Goal: Task Accomplishment & Management: Manage account settings

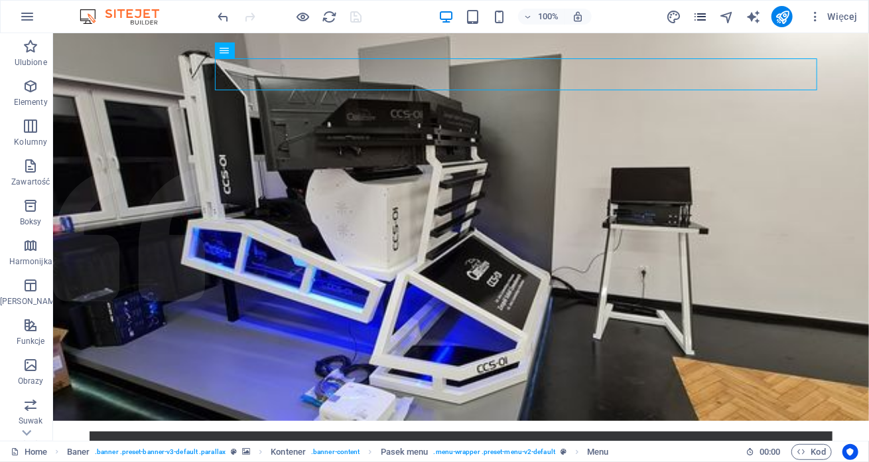
click at [698, 21] on icon "pages" at bounding box center [699, 16] width 15 height 15
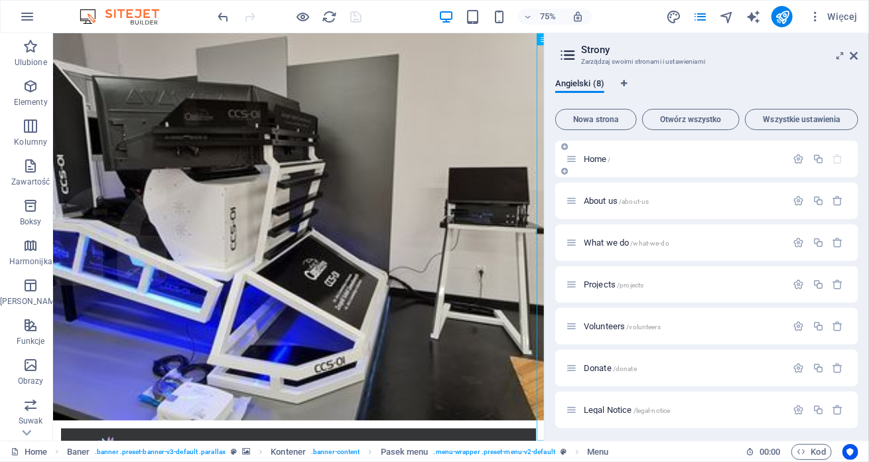
click at [608, 162] on span "/" at bounding box center [609, 159] width 3 height 7
click at [595, 161] on span "Home /" at bounding box center [597, 159] width 27 height 10
click at [797, 161] on icon "button" at bounding box center [798, 158] width 11 height 11
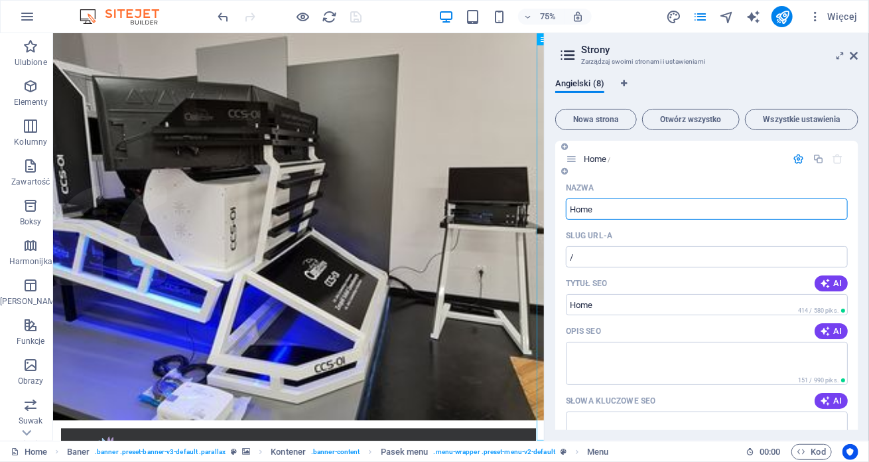
drag, startPoint x: 602, startPoint y: 212, endPoint x: 557, endPoint y: 208, distance: 45.2
click at [557, 208] on div "Nazwa Home ​ Slug URL-a / ​ Tytuł SEO AI ​ 414 / 580 piks. Opis SEO AI ​ 151 / …" at bounding box center [706, 433] width 303 height 513
click at [689, 171] on div "Home /" at bounding box center [706, 159] width 303 height 36
click at [592, 160] on span "Home /" at bounding box center [597, 159] width 27 height 10
click at [799, 164] on icon "button" at bounding box center [798, 158] width 11 height 11
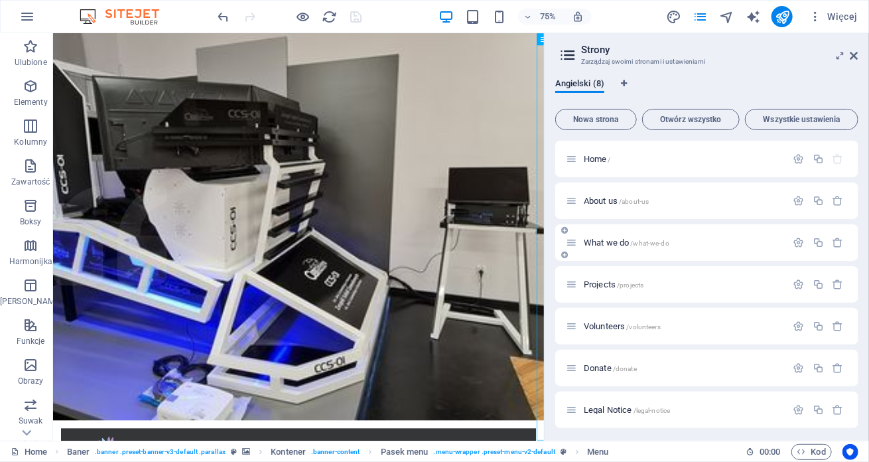
scroll to position [45, 0]
click at [794, 237] on icon "button" at bounding box center [798, 238] width 11 height 11
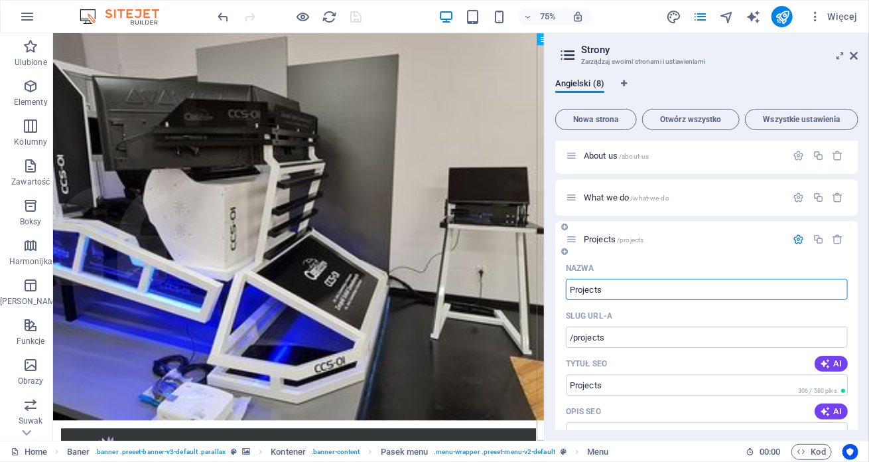
click at [613, 292] on input "Projects" at bounding box center [707, 289] width 282 height 21
type input "Sy"
type input "/s"
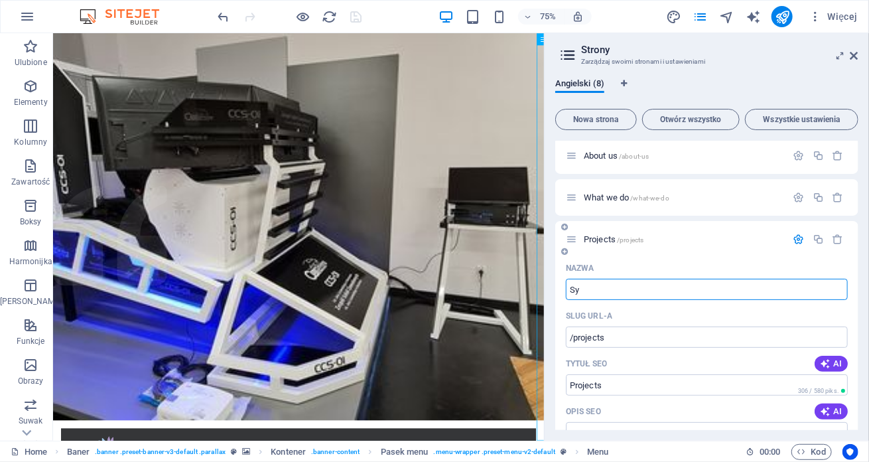
type input "S"
type input "Symulatory"
type input "/symulatory"
type input "Symulatory"
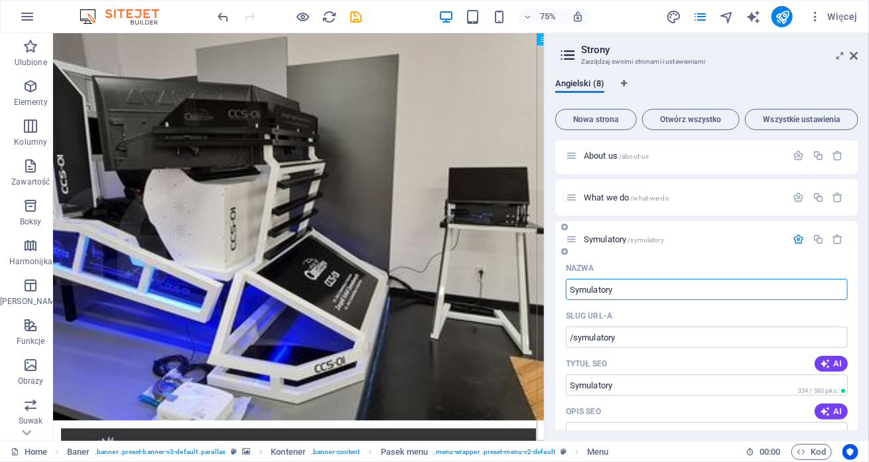
click at [646, 357] on div "Tytuł SEO AI" at bounding box center [707, 363] width 282 height 21
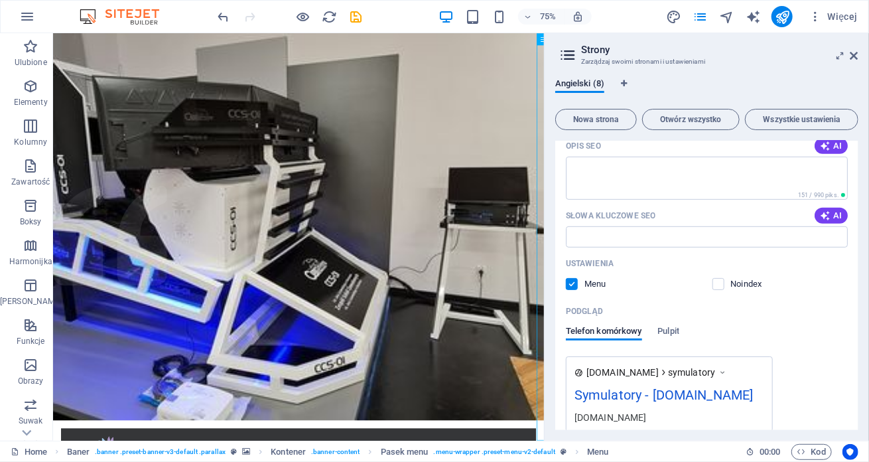
scroll to position [178, 0]
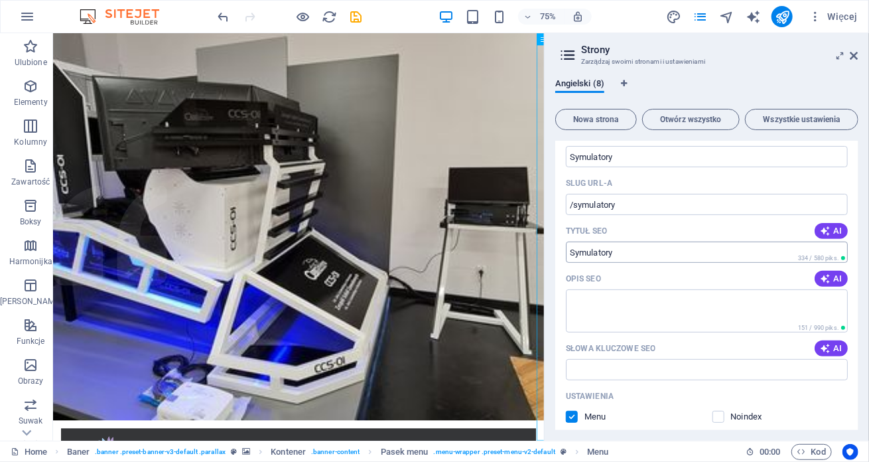
click at [615, 257] on input "Symulatory" at bounding box center [707, 251] width 282 height 21
click at [610, 256] on input "Symulatory" at bounding box center [707, 251] width 282 height 21
click at [612, 300] on textarea "Opis SEO" at bounding box center [707, 310] width 282 height 43
type input "Symulator"
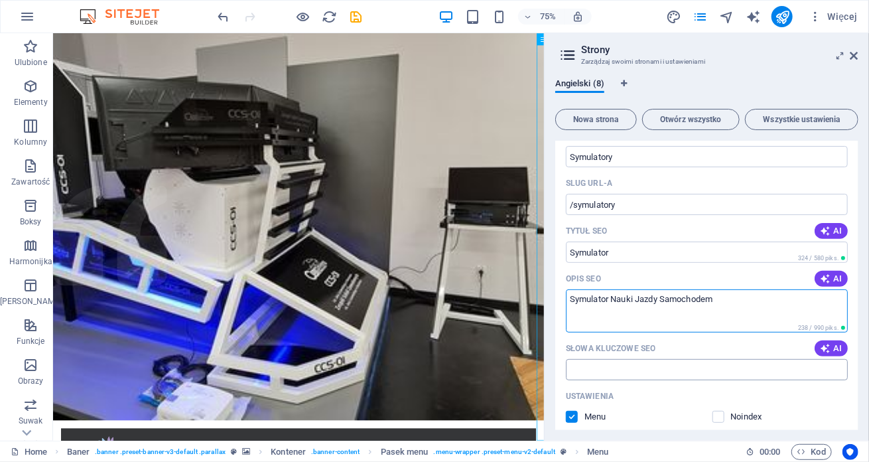
type textarea "Symulator Nauki Jazdy Samochodem"
click at [606, 373] on input "Słowa kluczowe SEO" at bounding box center [707, 369] width 282 height 21
paste input "Symulator Nauki Jazdy Samochodem"
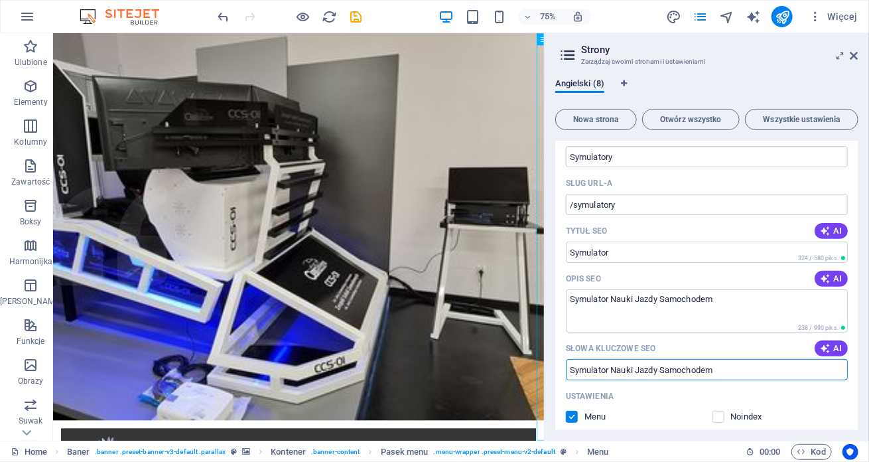
click at [608, 368] on input "Symulator Nauki Jazdy Samochodem" at bounding box center [707, 369] width 282 height 21
click at [635, 368] on input "Symulator, Nauki Jazdy Samochodem" at bounding box center [707, 369] width 282 height 21
click at [637, 368] on input "Symulator, Nauki Jazdy Samochodem" at bounding box center [707, 369] width 282 height 21
click at [633, 369] on input "Symulator, Nauki Jazdy Samochodem" at bounding box center [707, 369] width 282 height 21
click at [635, 369] on input "Symulator, Nauki Jazdy Samochodem" at bounding box center [707, 369] width 282 height 21
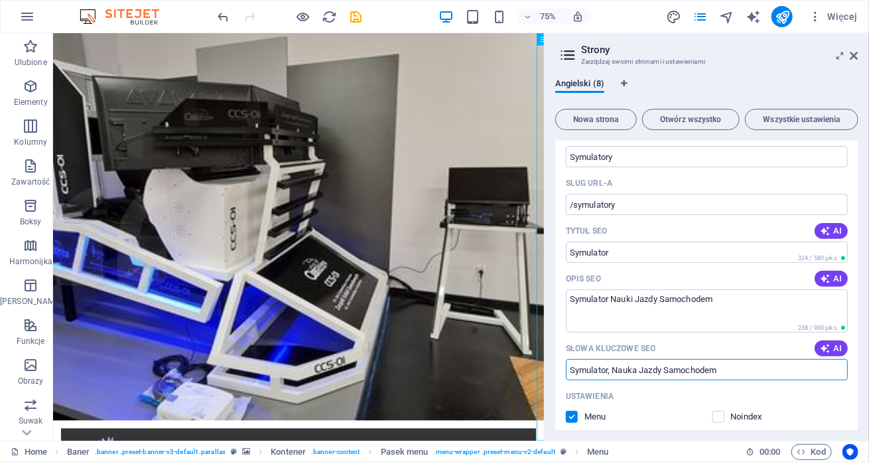
click at [661, 366] on input "Symulator, Nauka Jazdy Samochodem" at bounding box center [707, 369] width 282 height 21
click at [724, 371] on input "Symulator, Nauka Jazdy, Samochodem" at bounding box center [707, 369] width 282 height 21
click at [610, 371] on input "Symulator, Nauka Jazdy, Samochodem, car simulator," at bounding box center [707, 369] width 282 height 21
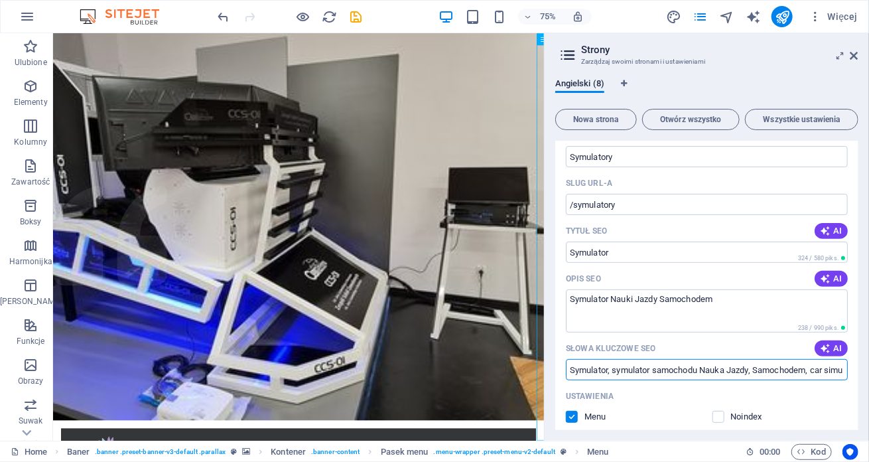
click at [753, 373] on input "Symulator, symulator samochodu Nauka Jazdy, Samochodem, car simulator," at bounding box center [707, 369] width 282 height 21
click at [828, 372] on input "Symulator, symulator samochodu Nauka Jazdy, Samochodem, car simulator," at bounding box center [707, 369] width 282 height 21
drag, startPoint x: 836, startPoint y: 373, endPoint x: 846, endPoint y: 372, distance: 10.0
click at [846, 372] on div "Nazwa Symulatory ​ Slug URL-a /symulatory ​ Tytuł SEO AI Symulator ​ 324 / 580 …" at bounding box center [706, 372] width 303 height 494
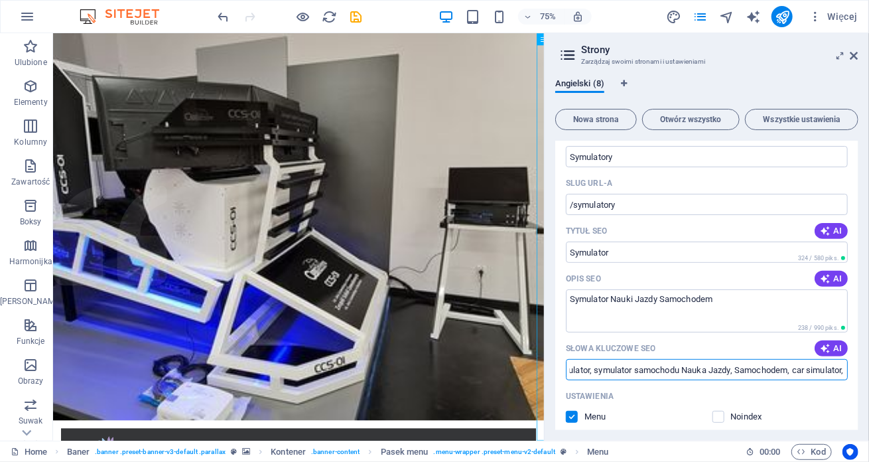
click at [826, 370] on input "Symulator, symulator samochodu Nauka Jazdy, Samochodem, car simulator," at bounding box center [707, 369] width 282 height 21
click at [842, 371] on input "Symulator, symulator samochodu Nauka Jazdy, Samochodem, car simulator," at bounding box center [707, 369] width 282 height 21
click at [838, 374] on input "Symulator, symulator samochodu Nauka Jazdy, Samochodem, car simulator, driving …" at bounding box center [707, 369] width 282 height 21
click at [840, 373] on input "Symulator, symulator samochodu Nauka Jazdy, Samochodem, car simulator, driving …" at bounding box center [707, 369] width 282 height 21
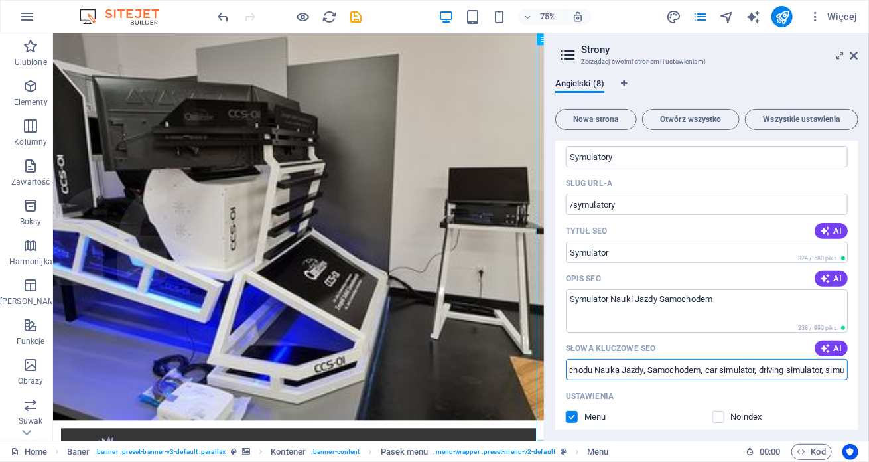
scroll to position [310, 0]
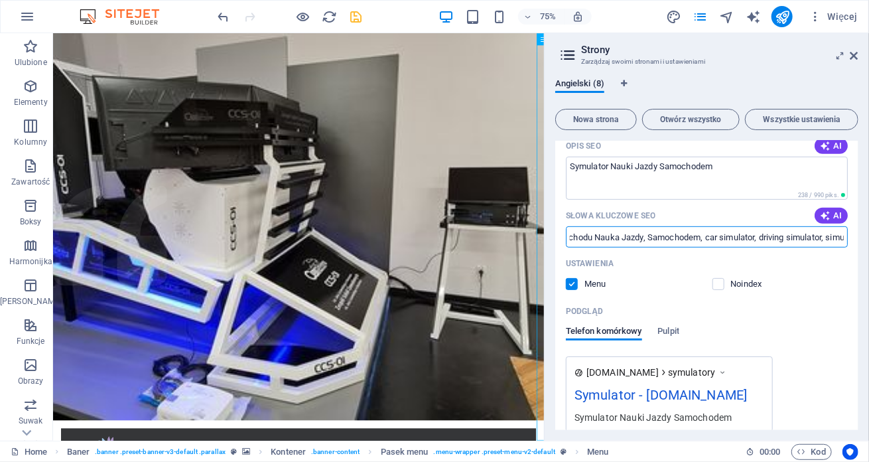
type input "Symulator, symulator samochodu Nauka Jazdy, Samochodem, car simulator, driving …"
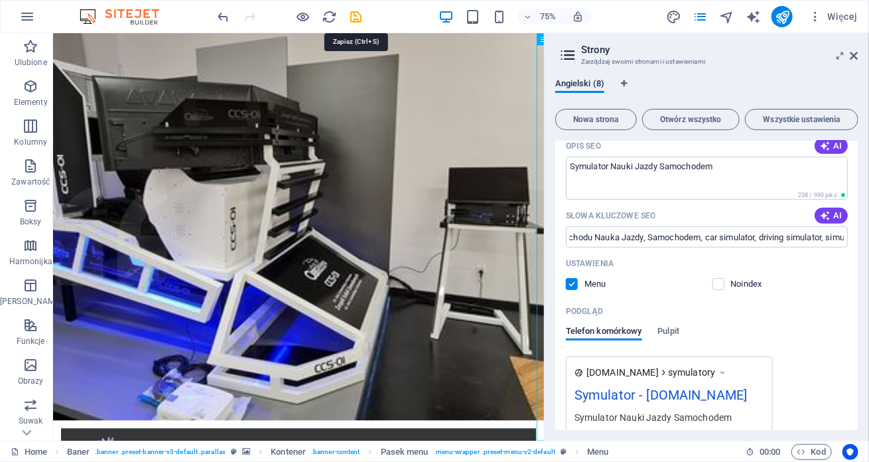
click at [361, 20] on icon "save" at bounding box center [356, 16] width 15 height 15
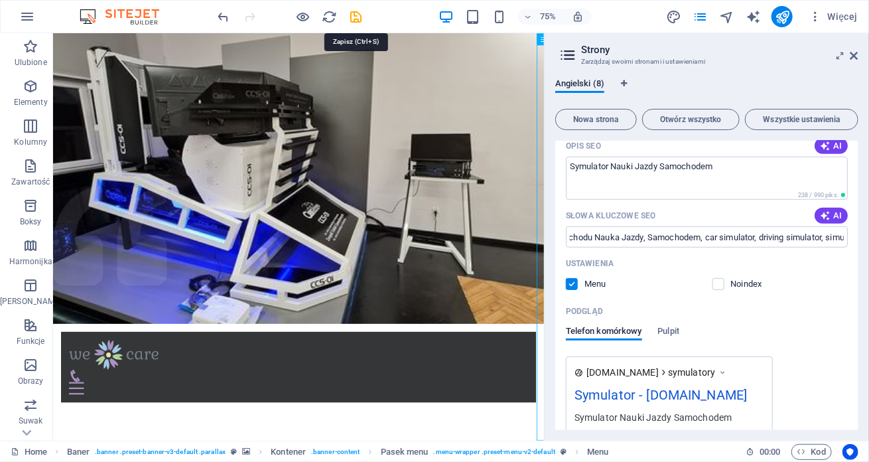
scroll to position [0, 0]
checkbox input "false"
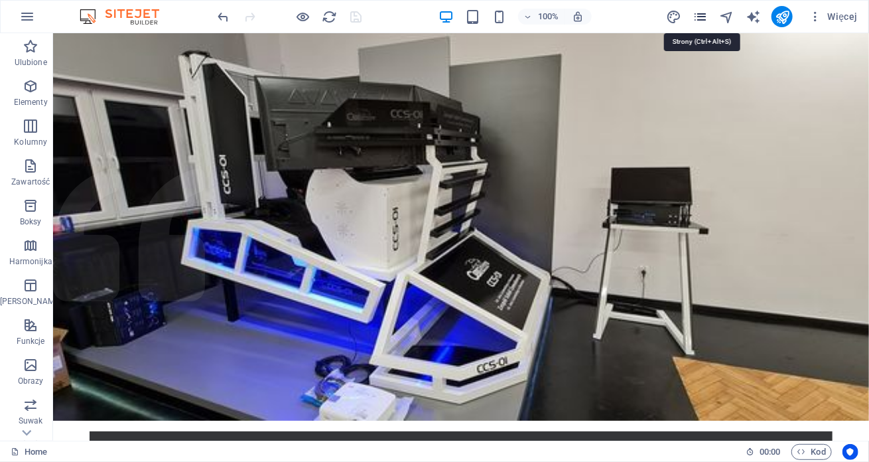
click at [700, 14] on icon "pages" at bounding box center [699, 16] width 15 height 15
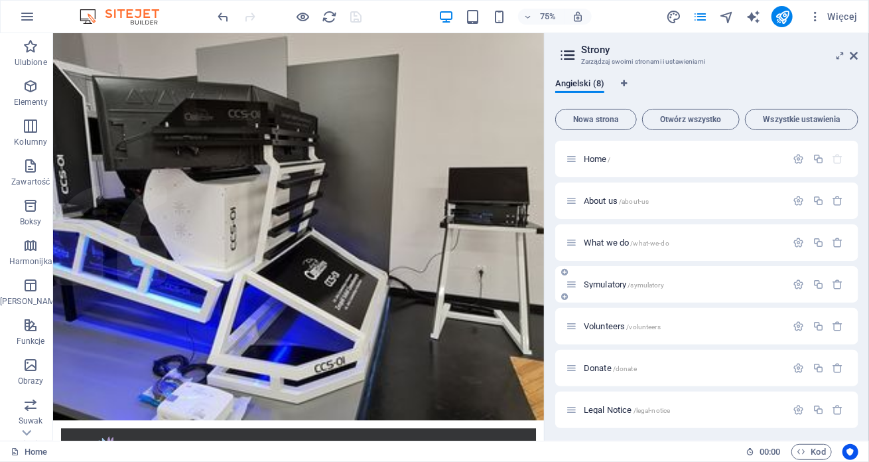
click at [692, 286] on p "Symulatory /symulatory" at bounding box center [683, 284] width 199 height 9
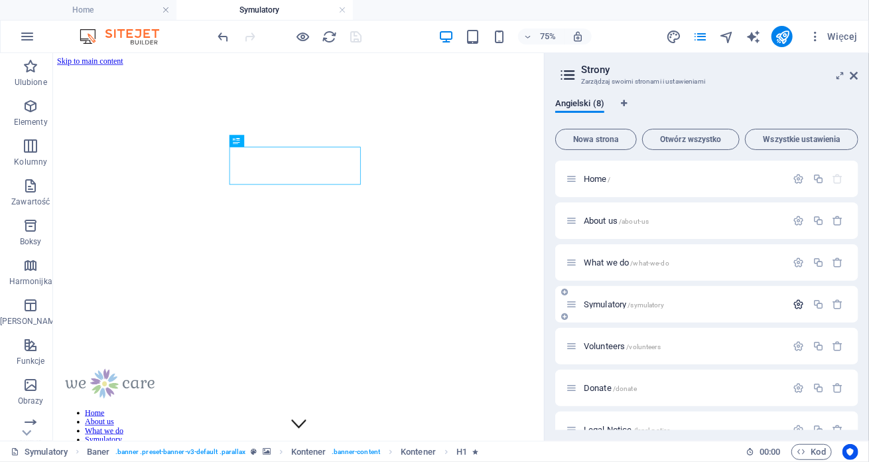
click at [795, 304] on icon "button" at bounding box center [798, 303] width 11 height 11
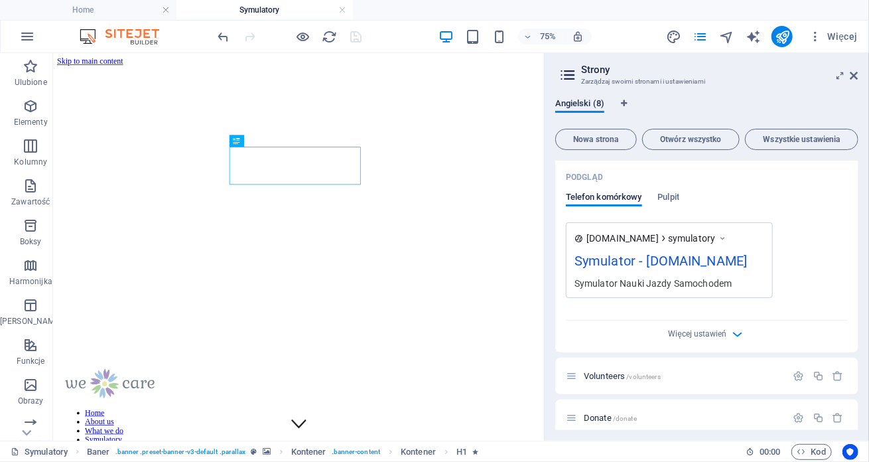
scroll to position [577, 0]
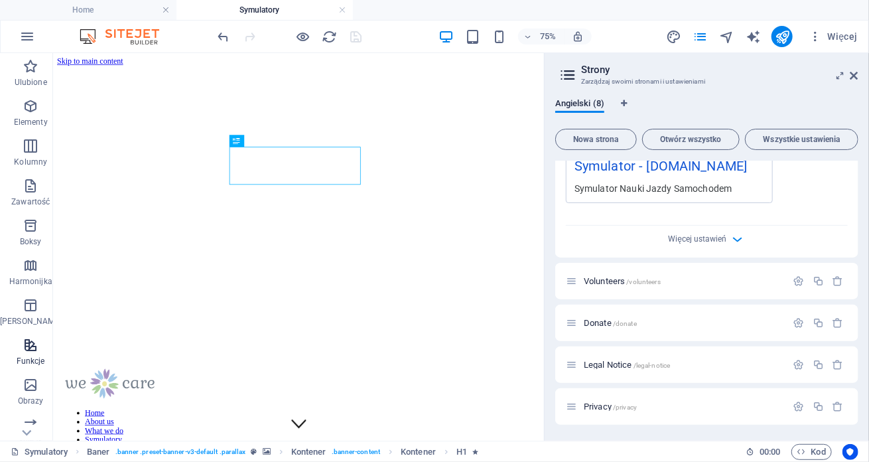
click at [34, 348] on span "Funkcje" at bounding box center [30, 353] width 61 height 32
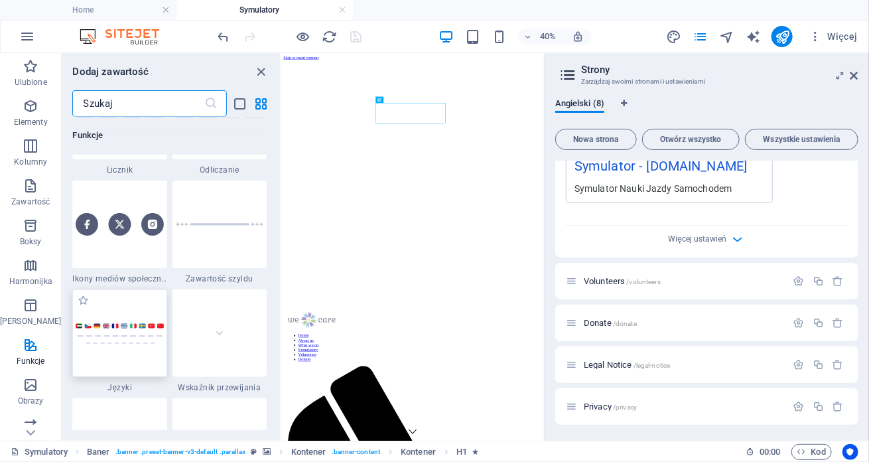
scroll to position [6032, 0]
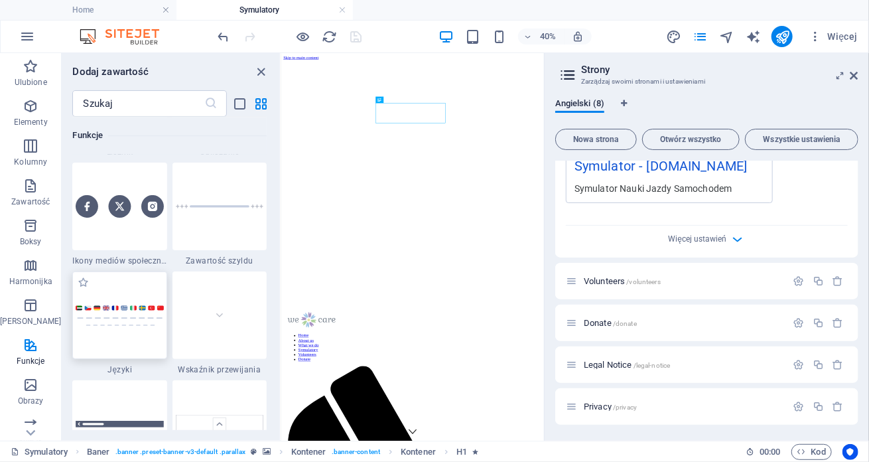
click at [125, 322] on img at bounding box center [120, 314] width 88 height 21
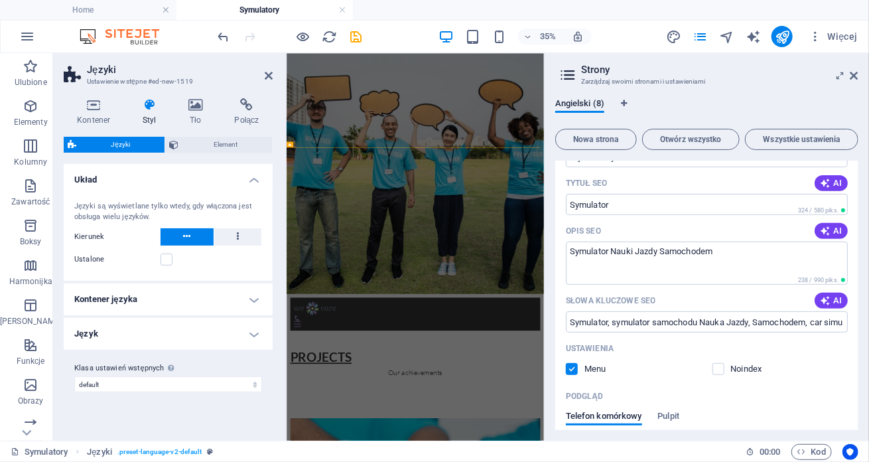
scroll to position [0, 0]
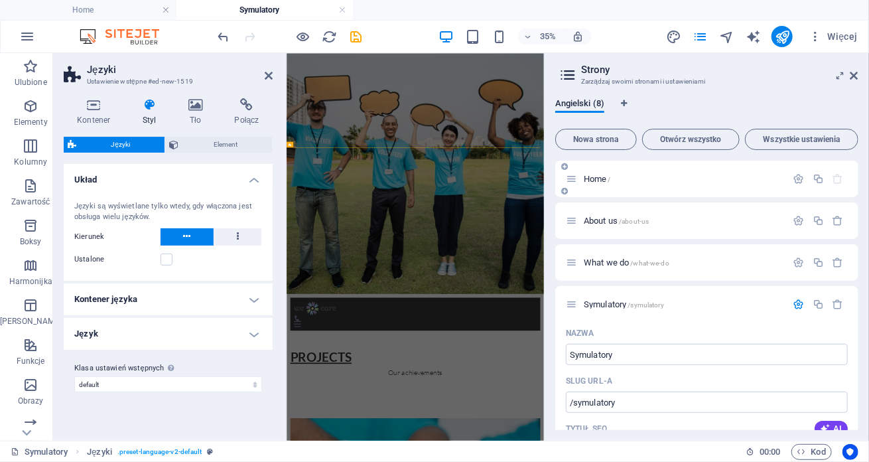
click at [618, 183] on div "Home /" at bounding box center [676, 178] width 221 height 15
click at [247, 297] on h4 "Kontener języka" at bounding box center [168, 299] width 209 height 32
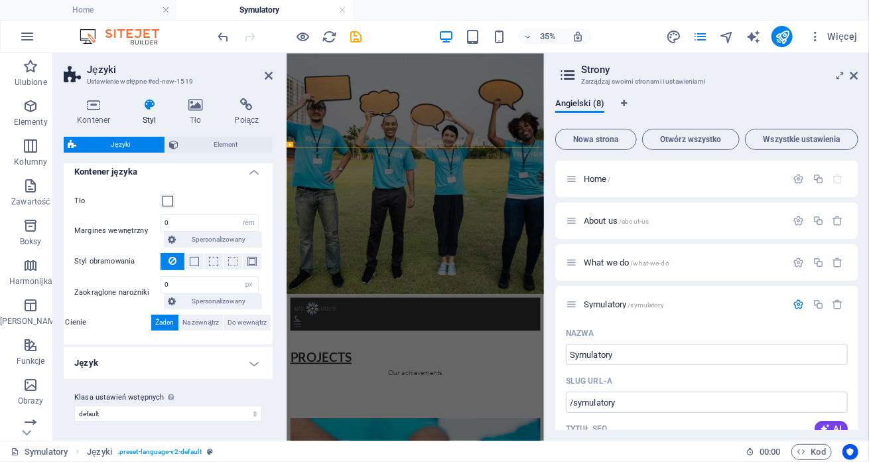
scroll to position [61, 0]
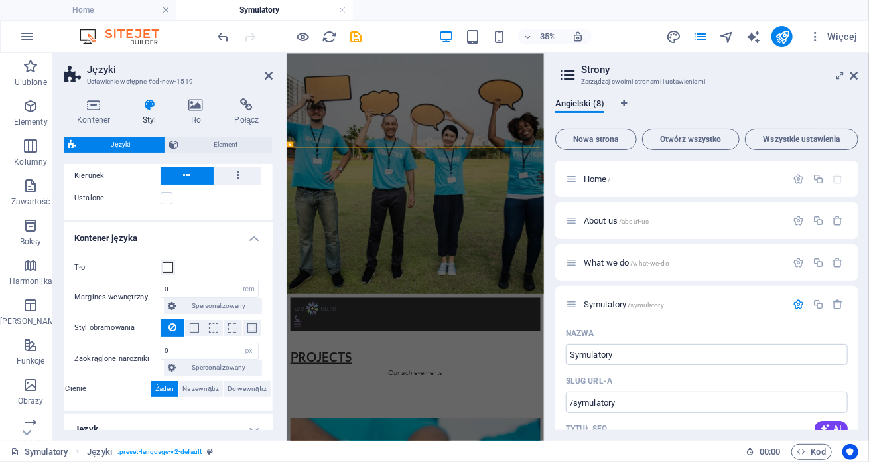
click at [249, 244] on h4 "Kontener języka" at bounding box center [168, 234] width 209 height 24
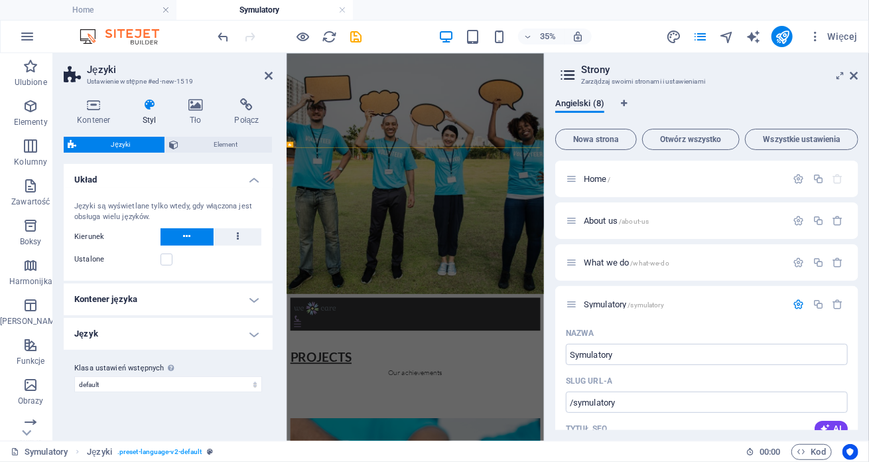
click at [255, 341] on h4 "Język" at bounding box center [168, 334] width 209 height 32
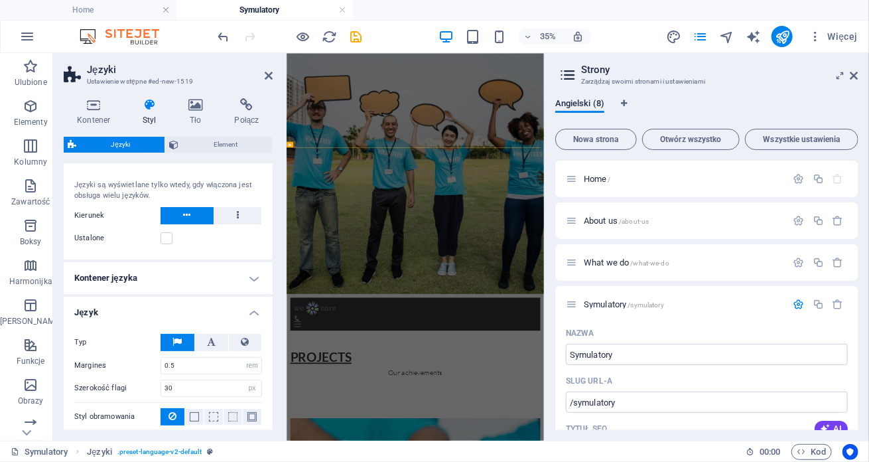
scroll to position [9, 0]
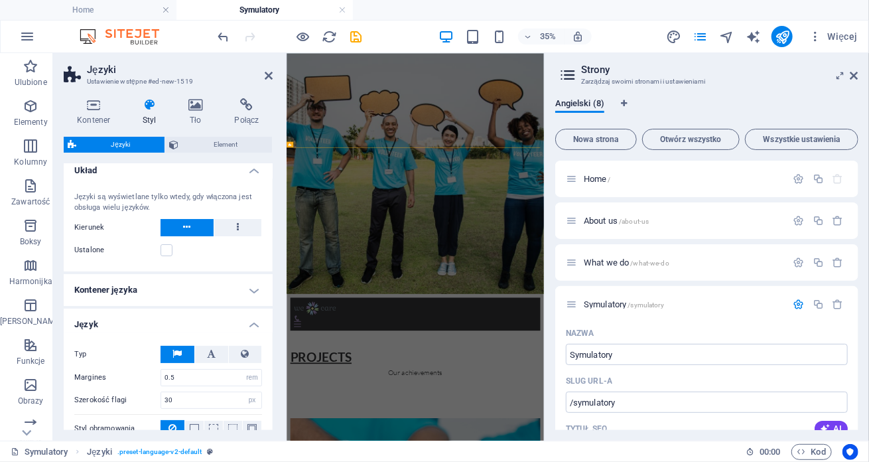
click at [251, 324] on h4 "Język" at bounding box center [168, 320] width 209 height 24
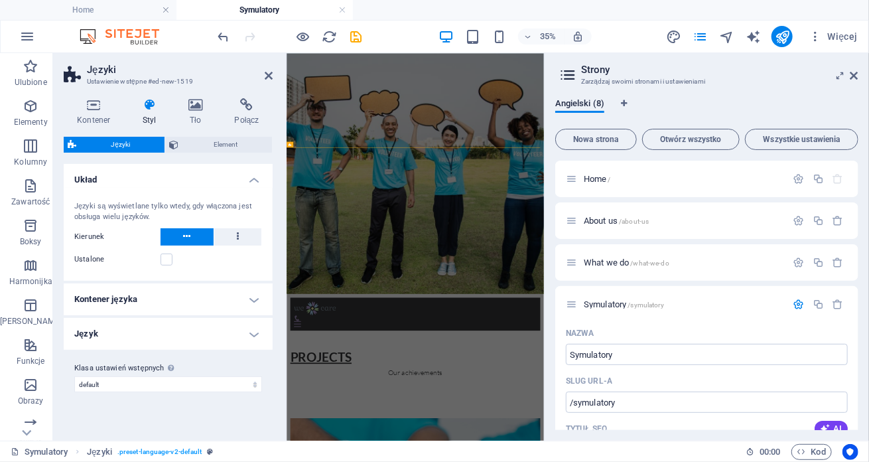
scroll to position [0, 0]
click at [233, 137] on span "Element" at bounding box center [225, 145] width 86 height 16
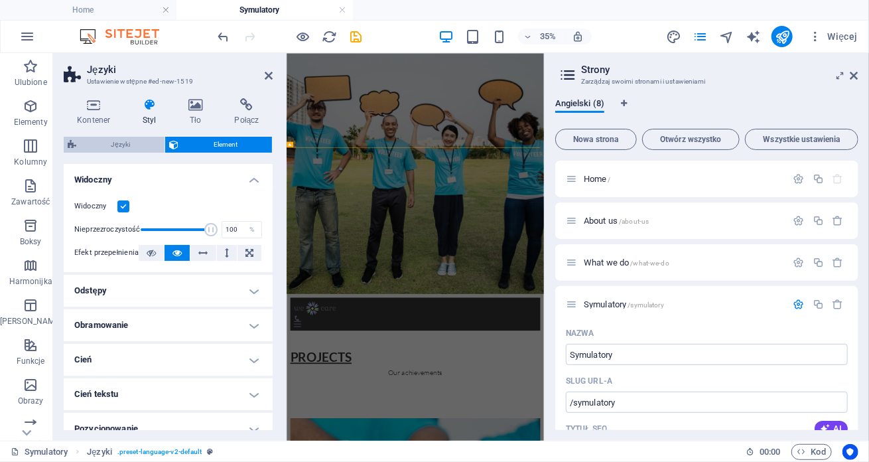
click at [144, 144] on span "Języki" at bounding box center [120, 145] width 80 height 16
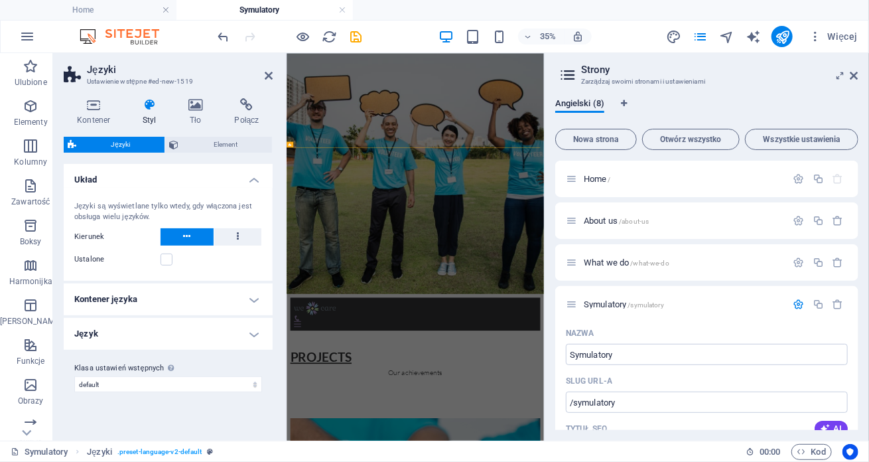
click at [249, 178] on h4 "Układ" at bounding box center [168, 176] width 209 height 24
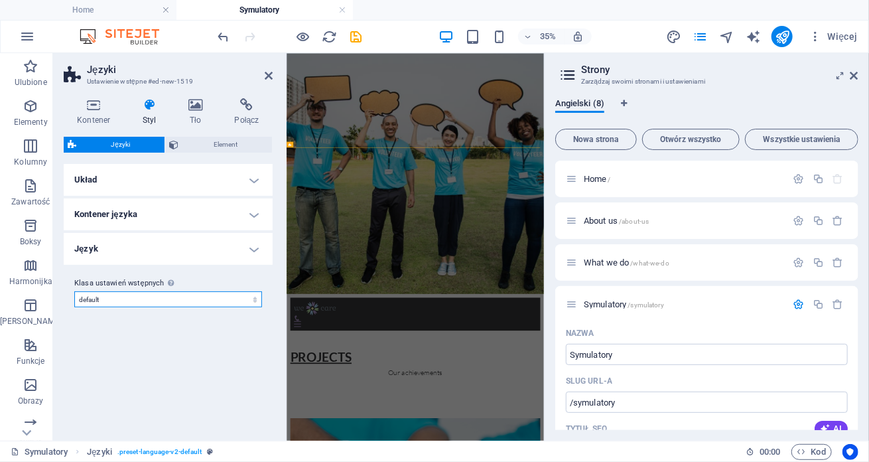
click at [218, 296] on select "default Dodaj klasę ustawień wstępnych" at bounding box center [168, 299] width 188 height 16
click at [74, 291] on select "default Dodaj klasę ustawień wstępnych" at bounding box center [168, 299] width 188 height 16
select select "preset-language-v2-default"
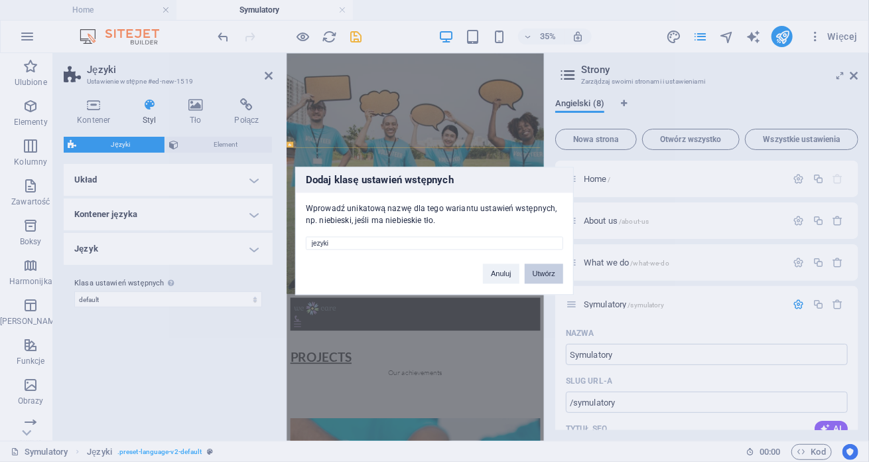
type input "jezyki"
click at [548, 269] on button "Utwórz" at bounding box center [544, 274] width 38 height 20
select select "preset-language-v2-jezyki"
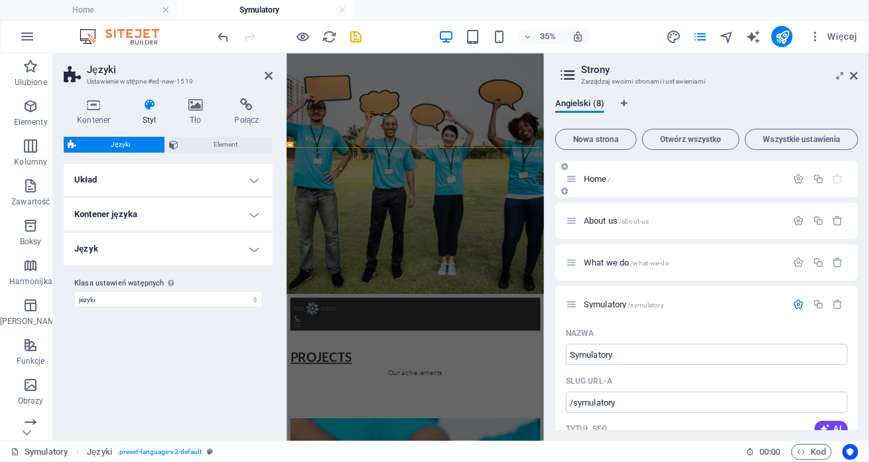
click at [592, 174] on span "Home /" at bounding box center [597, 179] width 27 height 10
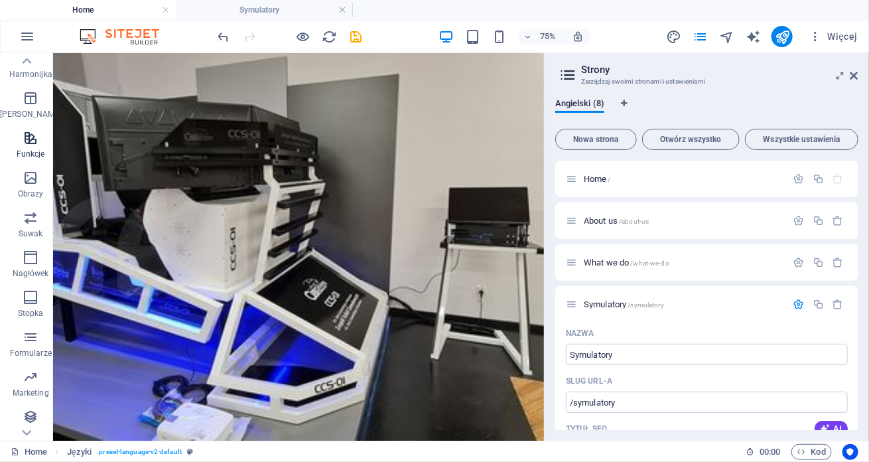
scroll to position [210, 0]
click at [27, 135] on icon "button" at bounding box center [31, 135] width 16 height 16
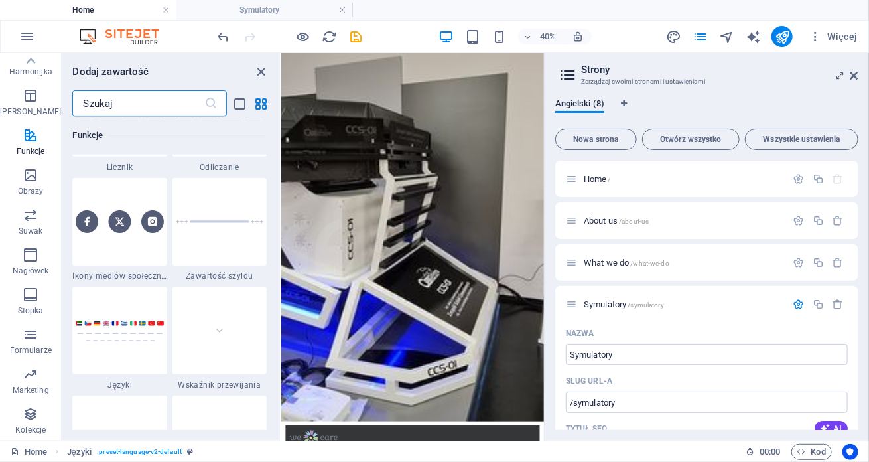
scroll to position [6098, 0]
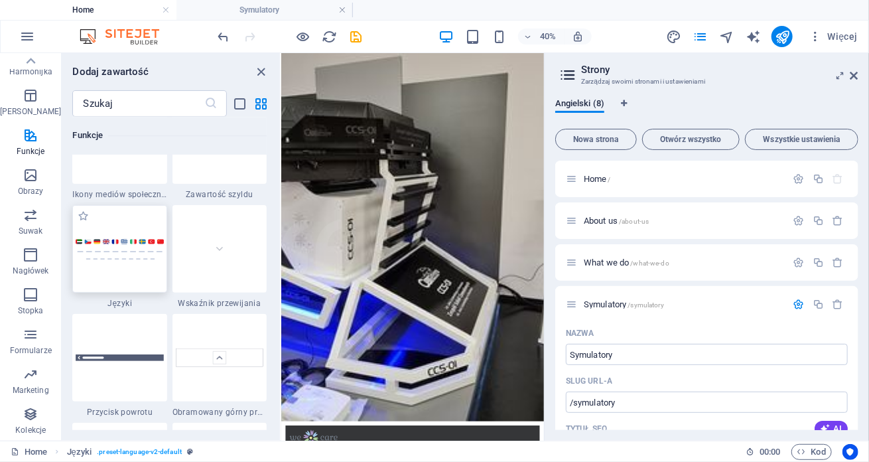
click at [114, 231] on div at bounding box center [119, 249] width 94 height 88
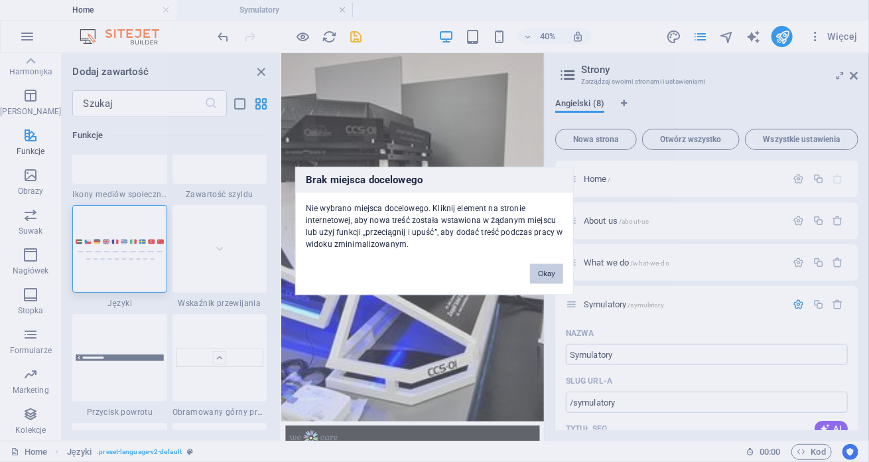
click at [552, 270] on button "Okay" at bounding box center [546, 274] width 33 height 20
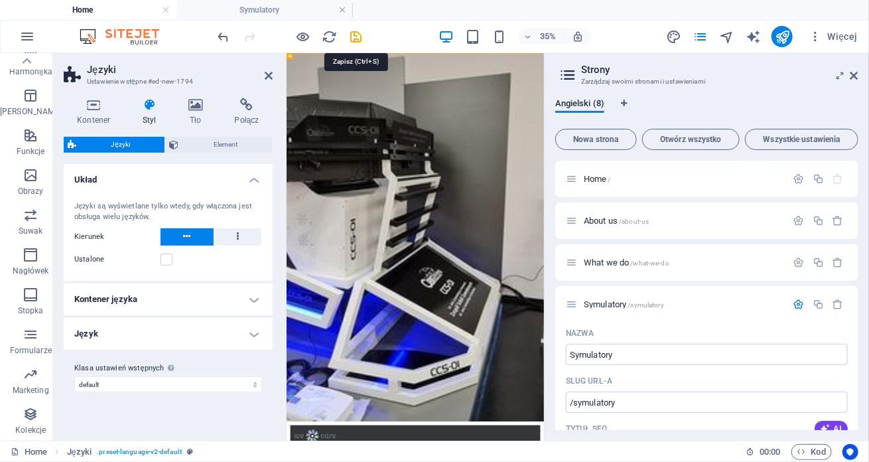
click at [353, 35] on icon "save" at bounding box center [356, 36] width 15 height 15
checkbox input "false"
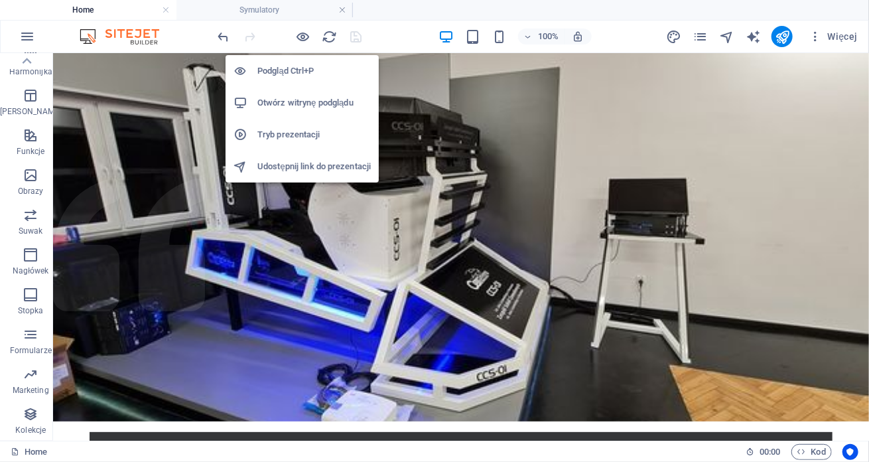
drag, startPoint x: 295, startPoint y: 103, endPoint x: 283, endPoint y: 105, distance: 12.8
click at [283, 105] on h6 "Otwórz witrynę podglądu" at bounding box center [313, 103] width 113 height 16
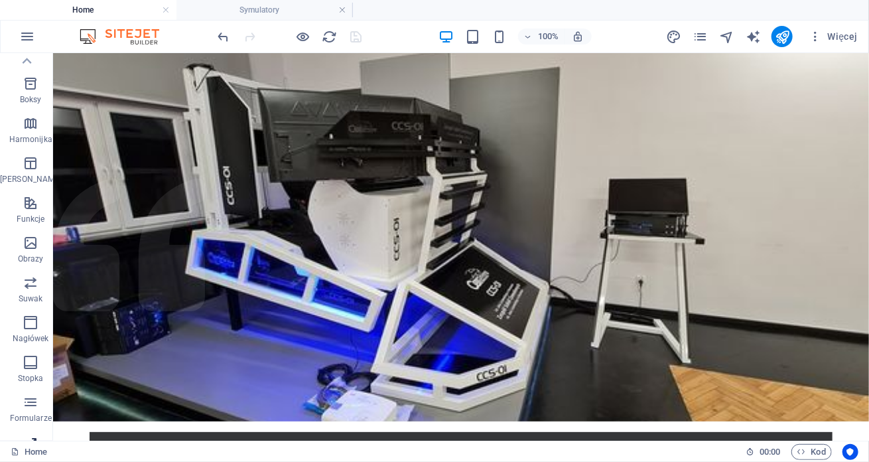
scroll to position [77, 0]
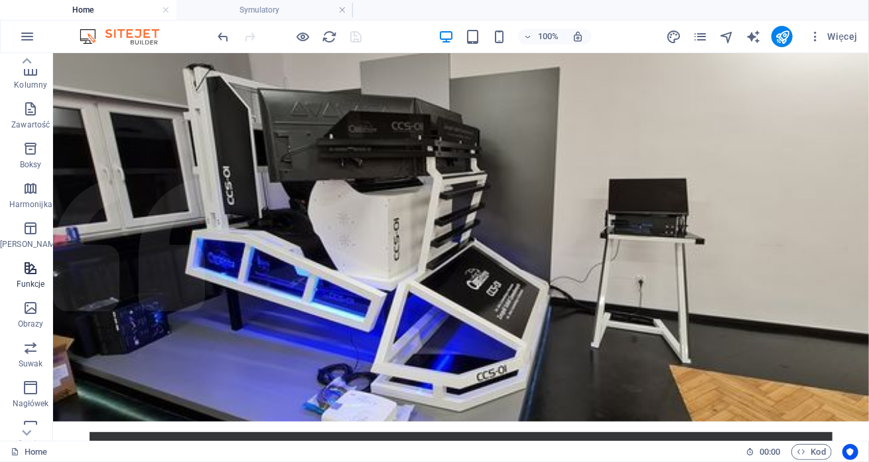
click at [27, 269] on icon "button" at bounding box center [31, 268] width 16 height 16
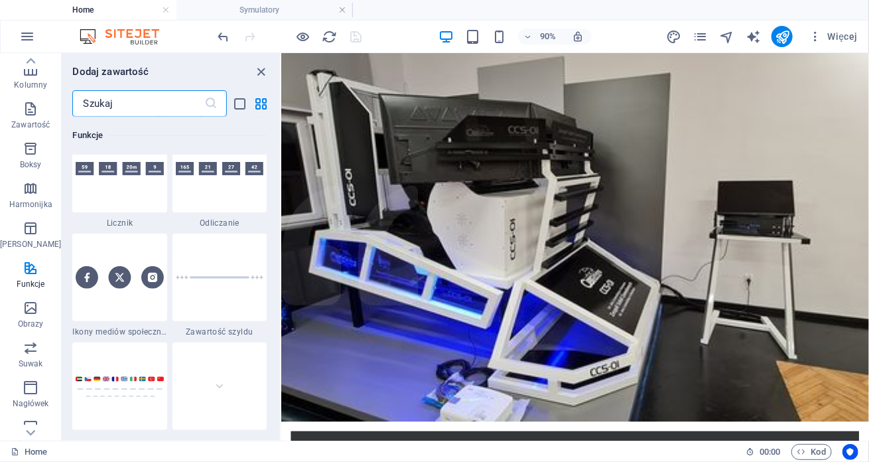
scroll to position [6098, 0]
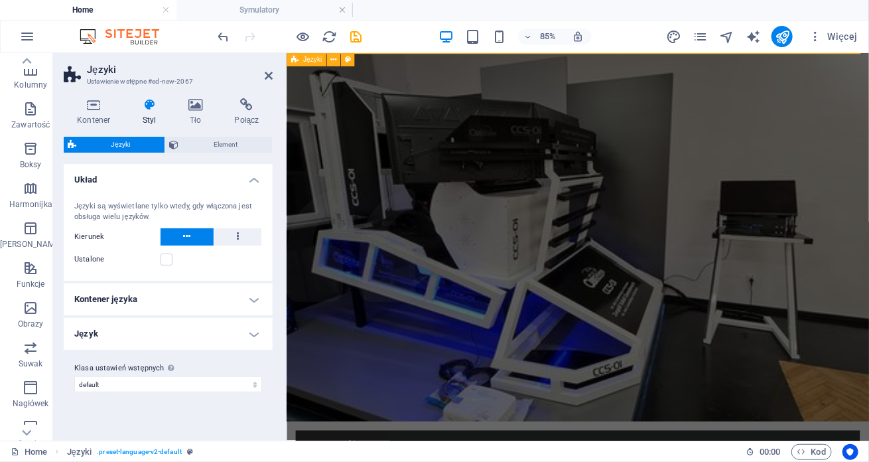
click at [304, 61] on span "Języki" at bounding box center [312, 59] width 19 height 7
click at [309, 60] on span "Baner" at bounding box center [312, 59] width 18 height 7
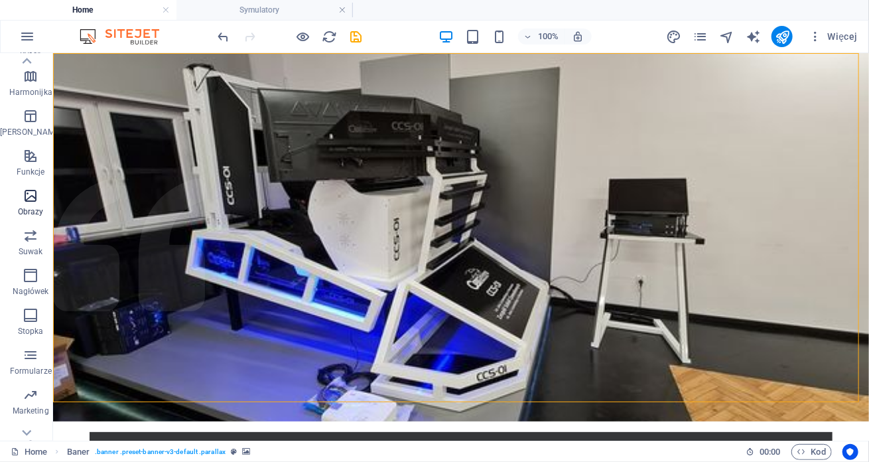
scroll to position [210, 0]
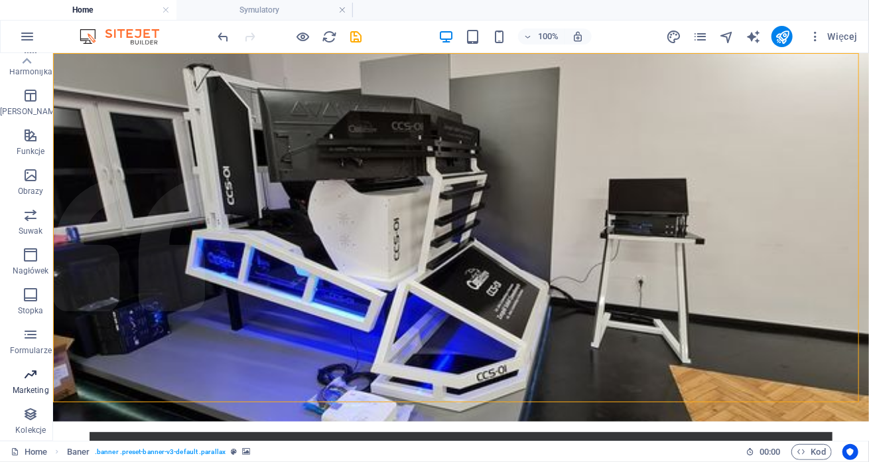
click at [24, 373] on icon "button" at bounding box center [31, 374] width 16 height 16
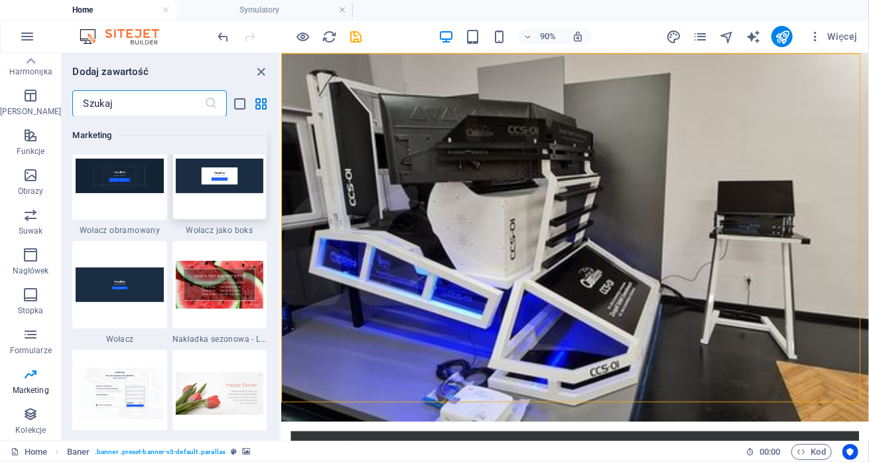
scroll to position [10935, 0]
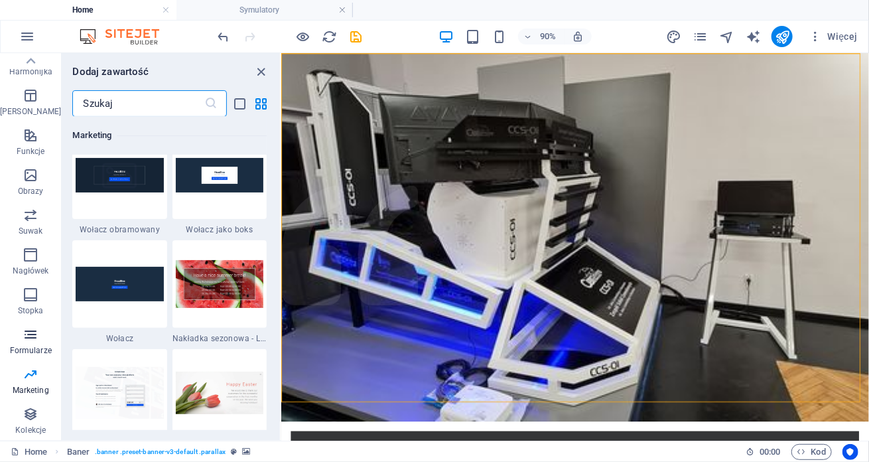
click at [24, 335] on icon "button" at bounding box center [31, 334] width 16 height 16
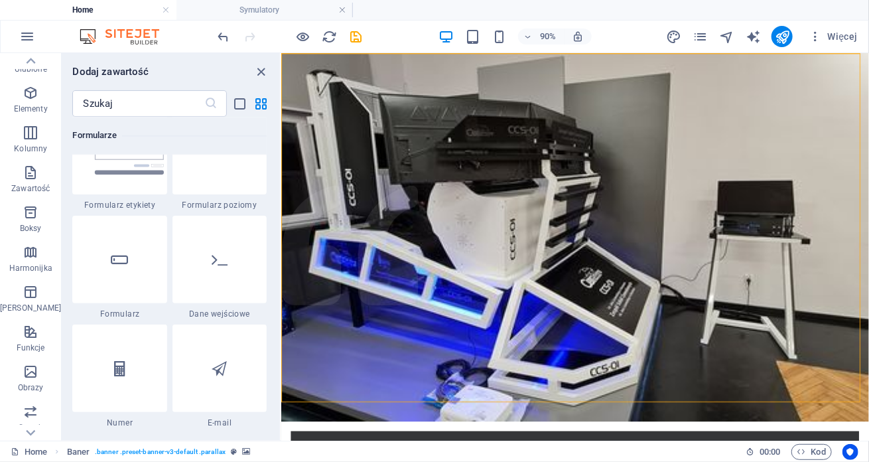
scroll to position [11, 0]
click at [31, 333] on icon "button" at bounding box center [31, 334] width 16 height 16
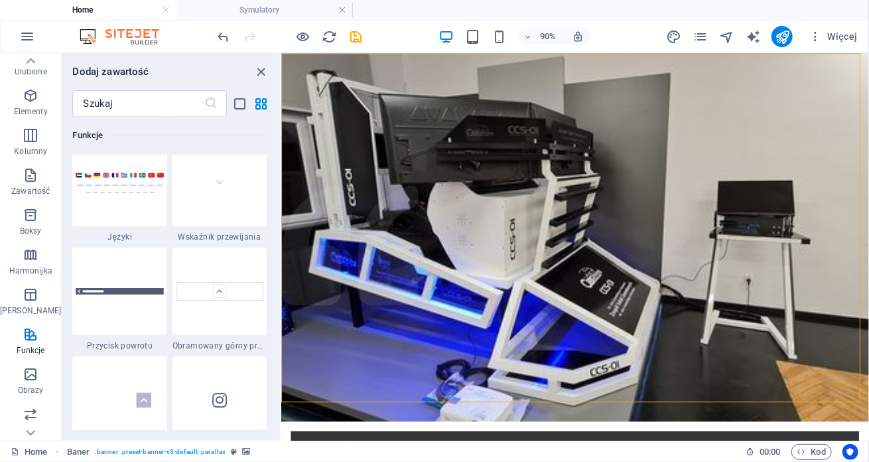
scroll to position [6098, 0]
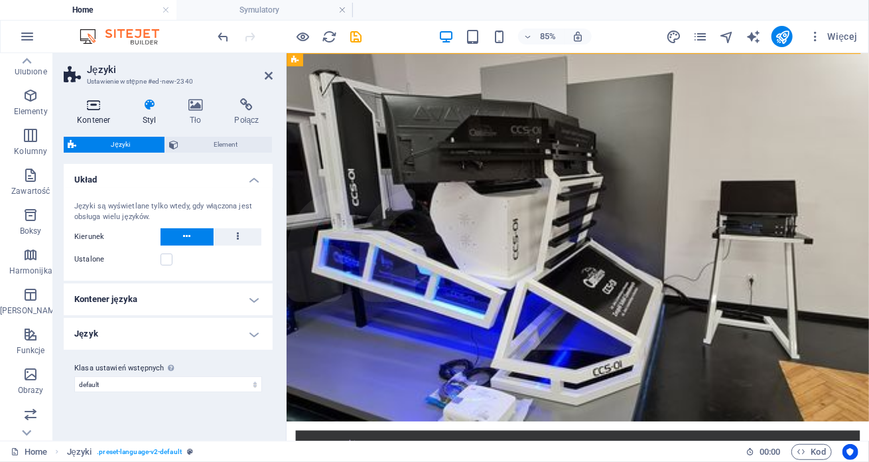
click at [86, 106] on icon at bounding box center [94, 104] width 60 height 13
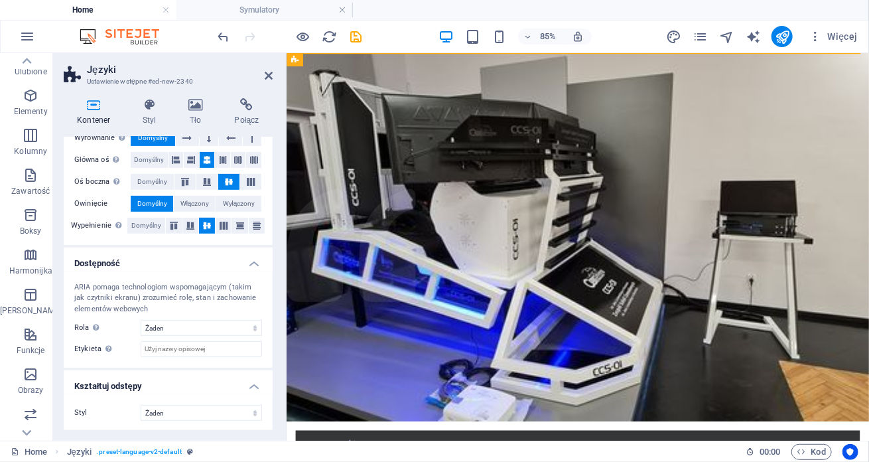
scroll to position [0, 0]
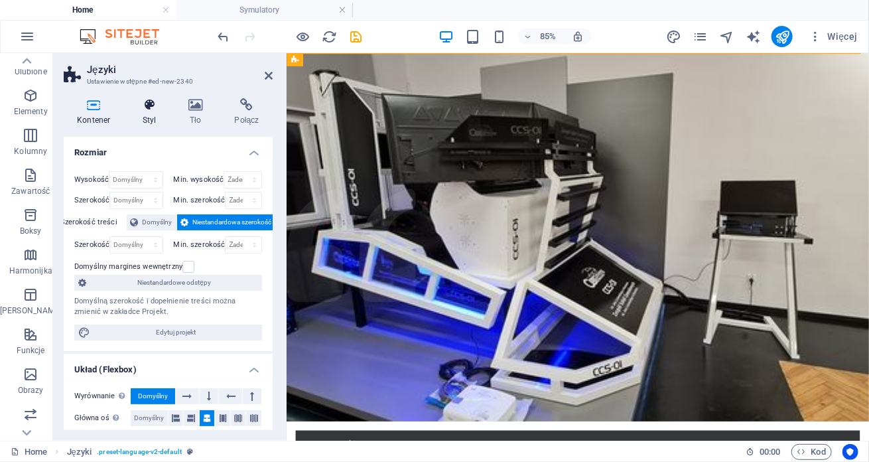
click at [146, 98] on icon at bounding box center [149, 104] width 40 height 13
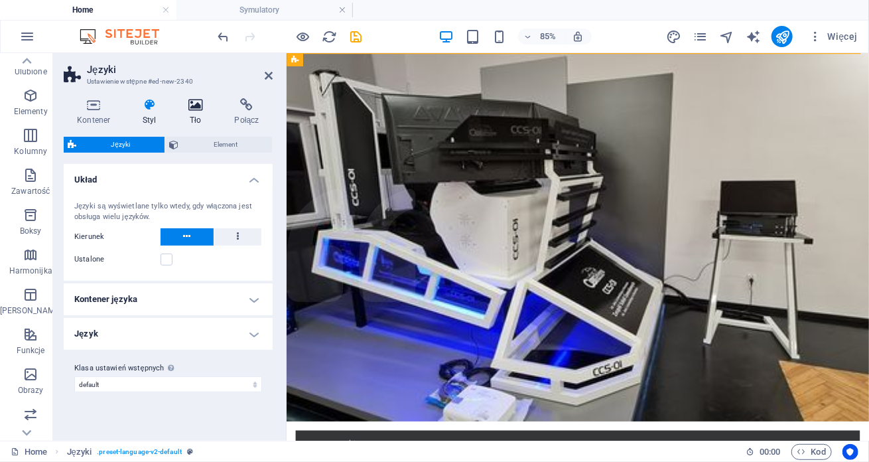
click at [194, 105] on icon at bounding box center [195, 104] width 41 height 13
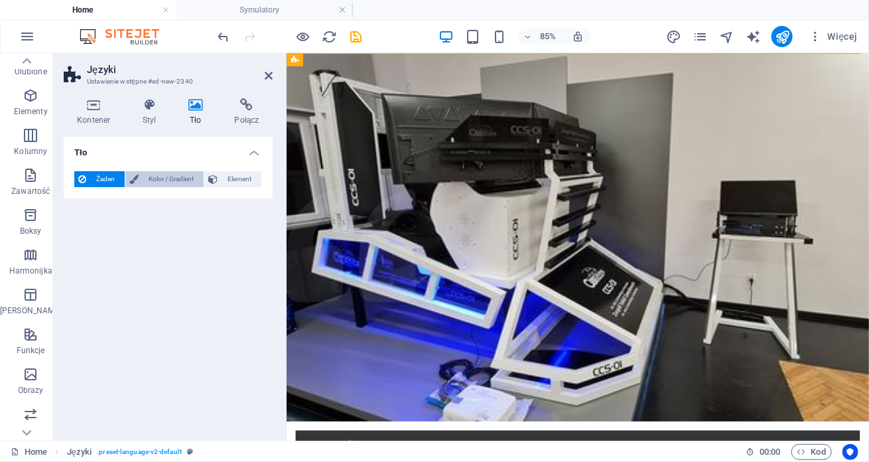
click at [167, 178] on span "Kolor / Gradient" at bounding box center [171, 179] width 57 height 16
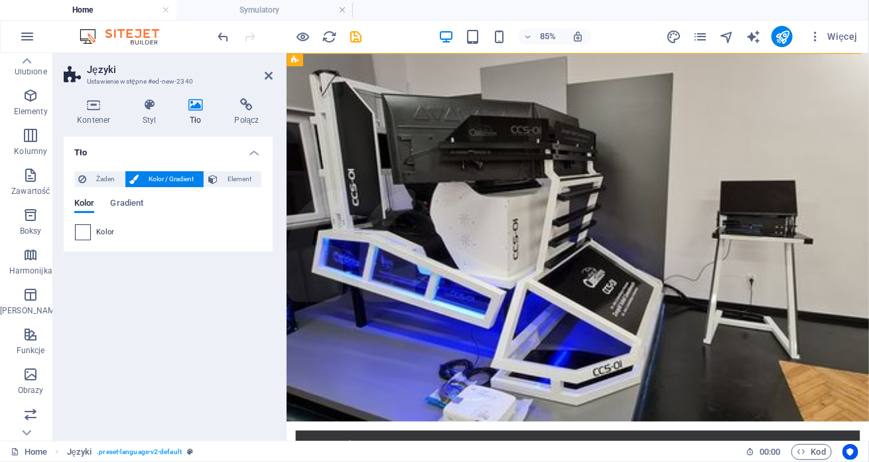
click at [83, 231] on span at bounding box center [83, 232] width 15 height 15
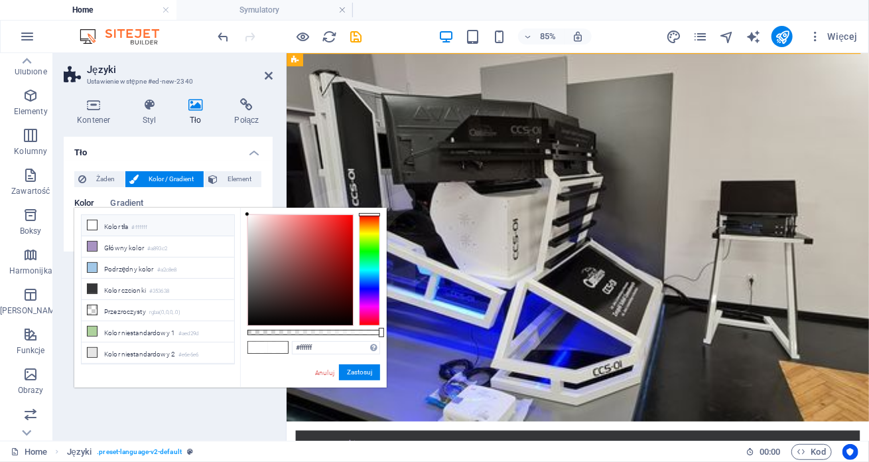
click at [121, 226] on li "Kolor tła #ffffff" at bounding box center [158, 225] width 153 height 21
click at [131, 264] on li "Podrzędny kolor #a2c8e8" at bounding box center [158, 267] width 153 height 21
type input "#a2c8e8"
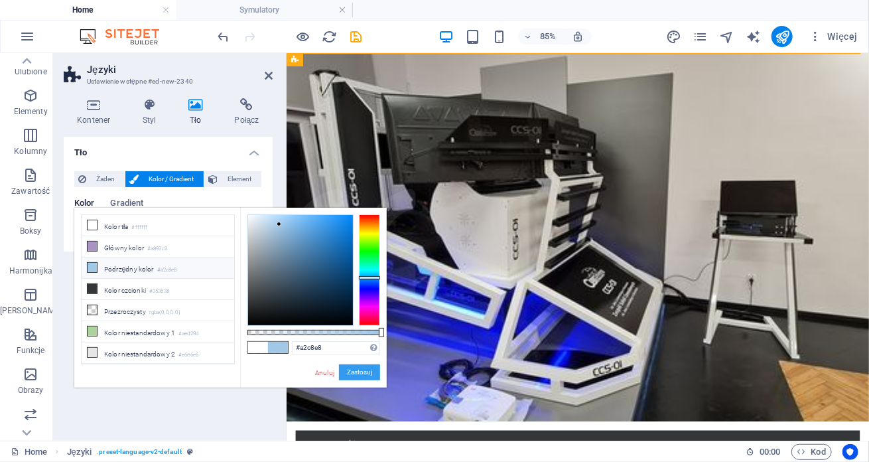
click at [355, 374] on button "Zastosuj" at bounding box center [359, 372] width 41 height 16
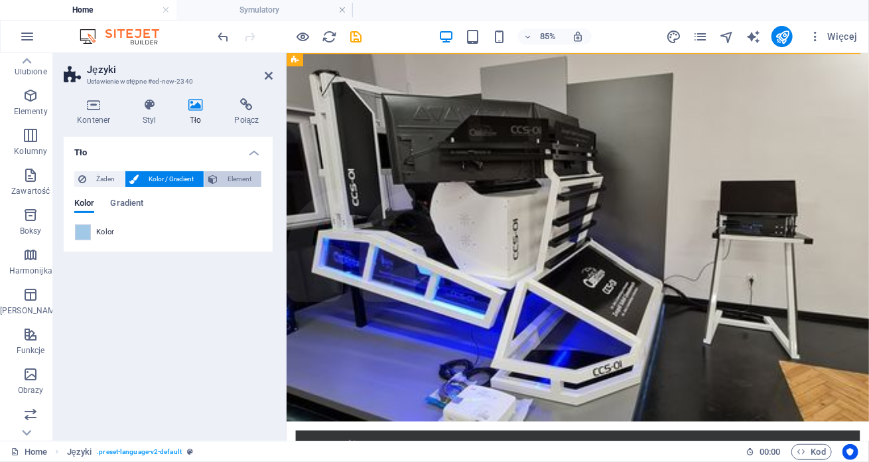
click at [227, 178] on span "Element" at bounding box center [240, 179] width 36 height 16
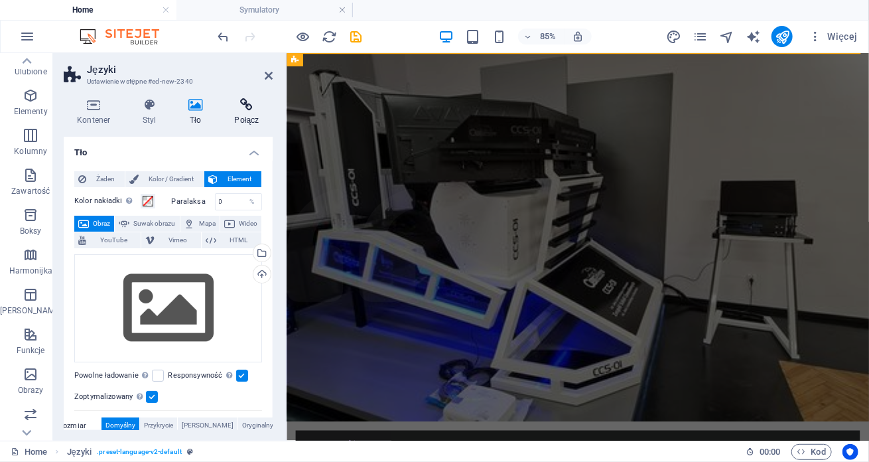
click at [252, 105] on icon at bounding box center [247, 104] width 52 height 13
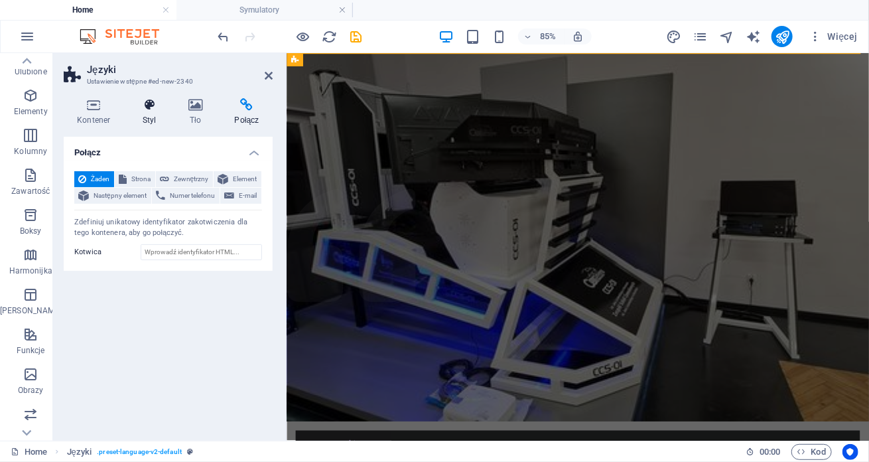
click at [157, 113] on h4 "Styl" at bounding box center [152, 112] width 46 height 28
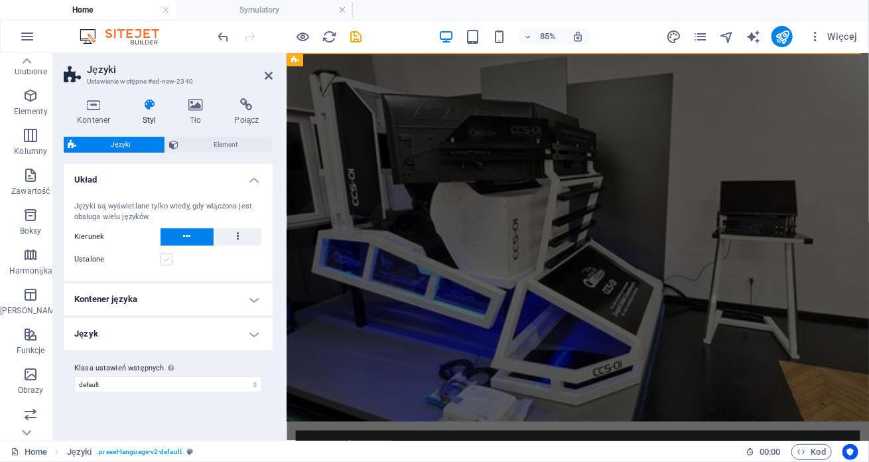
click at [166, 263] on label at bounding box center [167, 259] width 12 height 12
click at [0, 0] on input "Ustalone" at bounding box center [0, 0] width 0 height 0
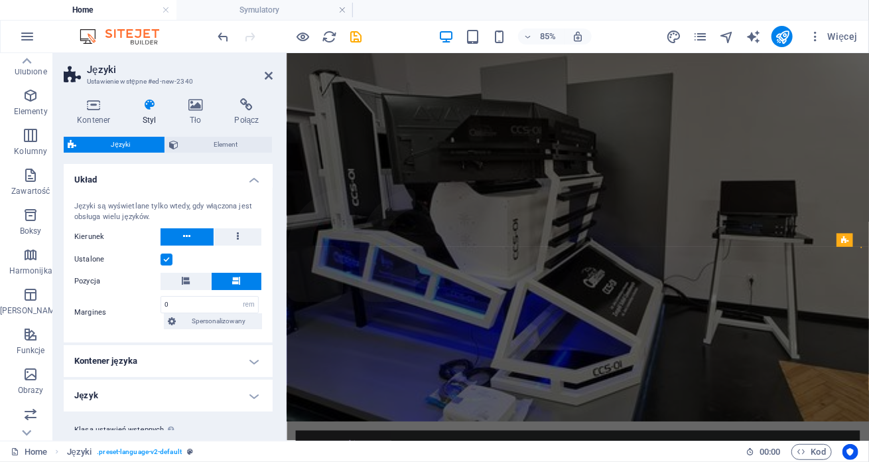
click at [170, 262] on label at bounding box center [167, 259] width 12 height 12
click at [0, 0] on input "Ustalone" at bounding box center [0, 0] width 0 height 0
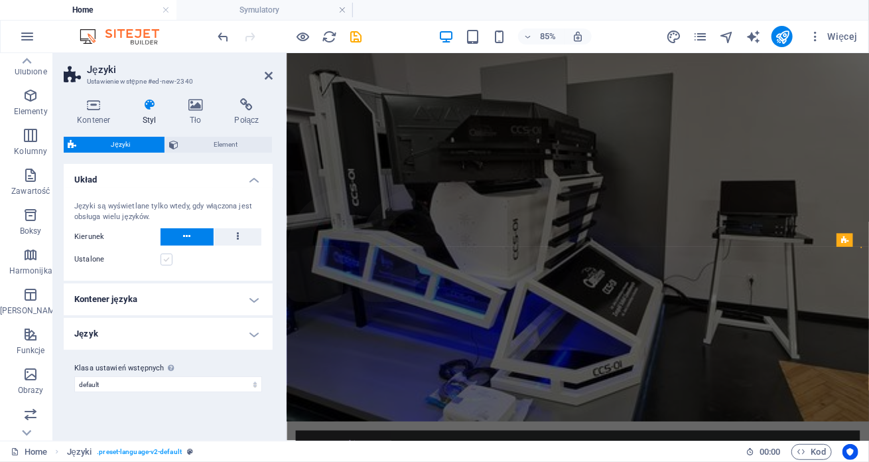
click at [170, 262] on label at bounding box center [167, 259] width 12 height 12
click at [0, 0] on input "Ustalone" at bounding box center [0, 0] width 0 height 0
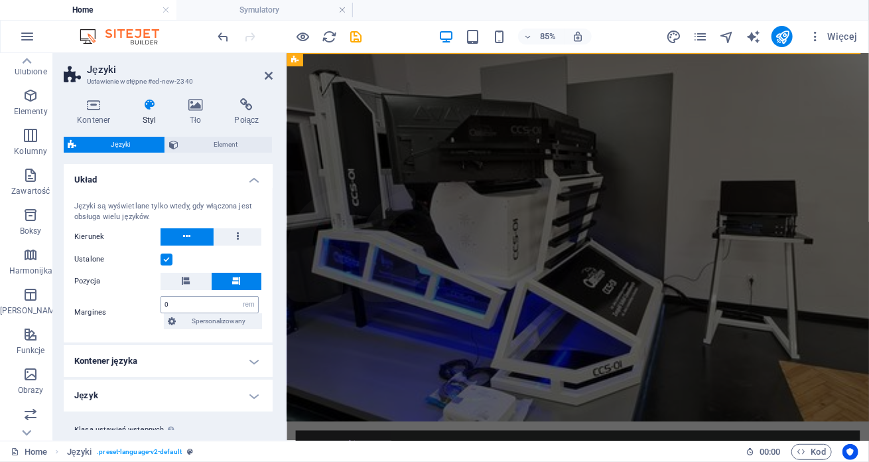
scroll to position [33, 0]
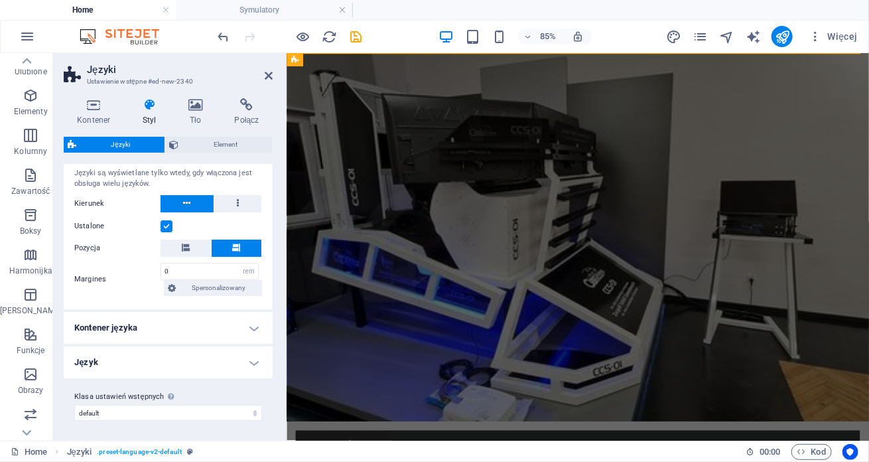
click at [243, 361] on h4 "Język" at bounding box center [168, 362] width 209 height 32
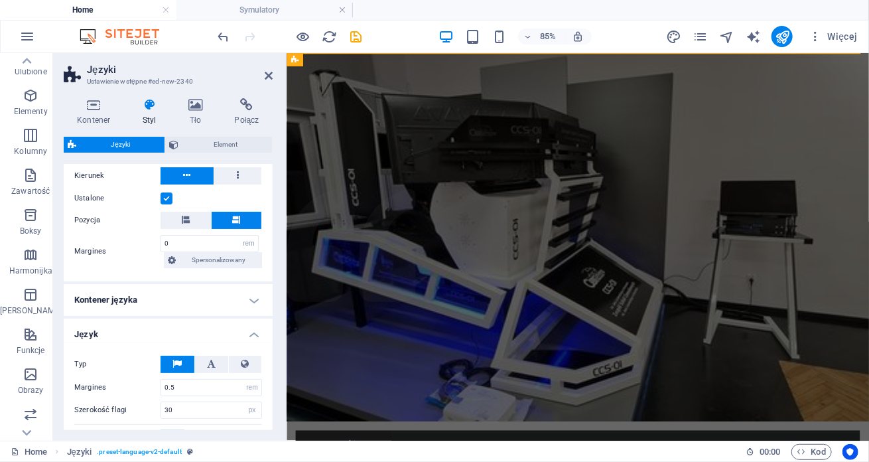
scroll to position [4, 0]
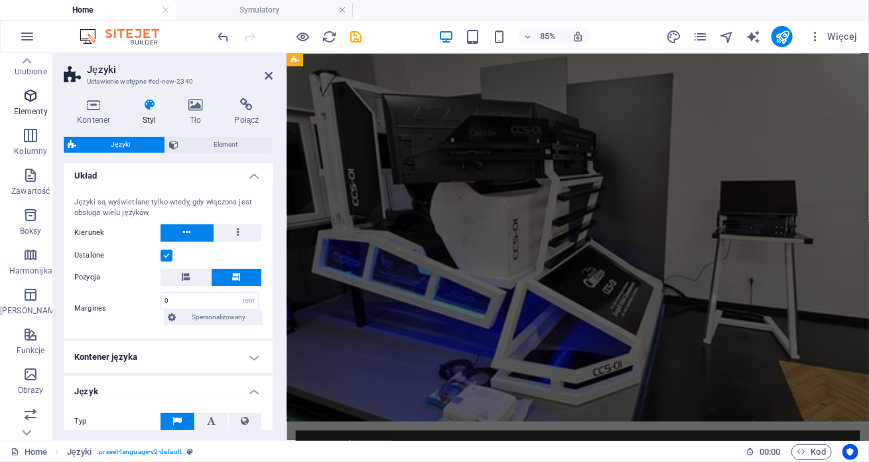
click at [31, 92] on icon "button" at bounding box center [31, 96] width 16 height 16
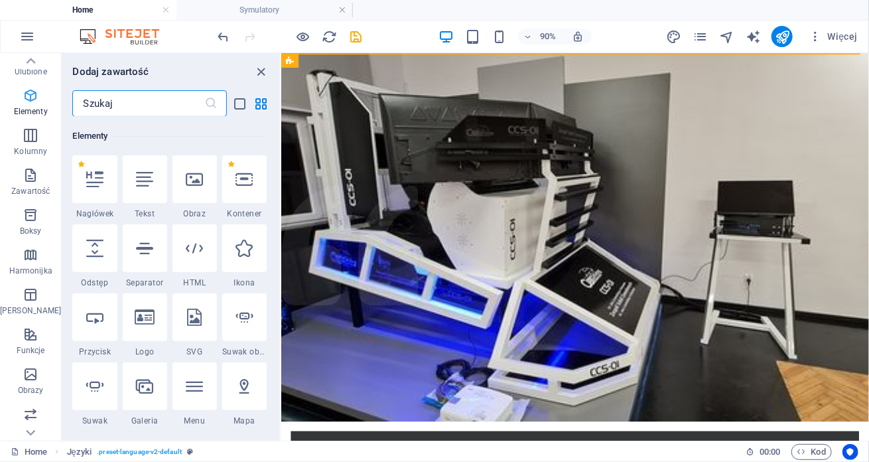
scroll to position [141, 0]
click at [30, 63] on icon at bounding box center [31, 61] width 9 height 6
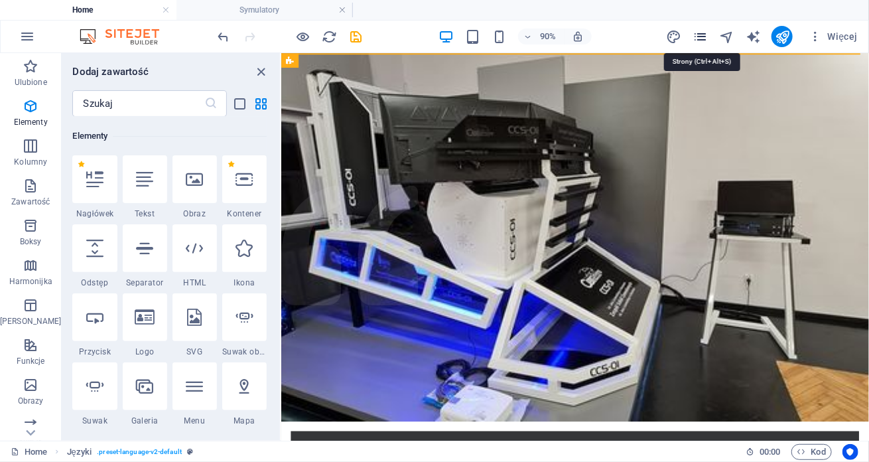
click at [706, 37] on icon "pages" at bounding box center [699, 36] width 15 height 15
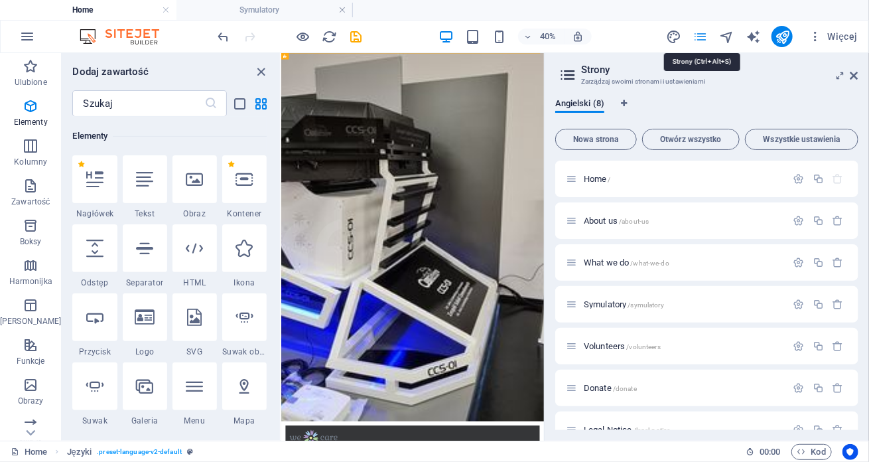
click at [706, 37] on icon "pages" at bounding box center [699, 36] width 15 height 15
click at [846, 37] on span "Więcej" at bounding box center [832, 36] width 49 height 13
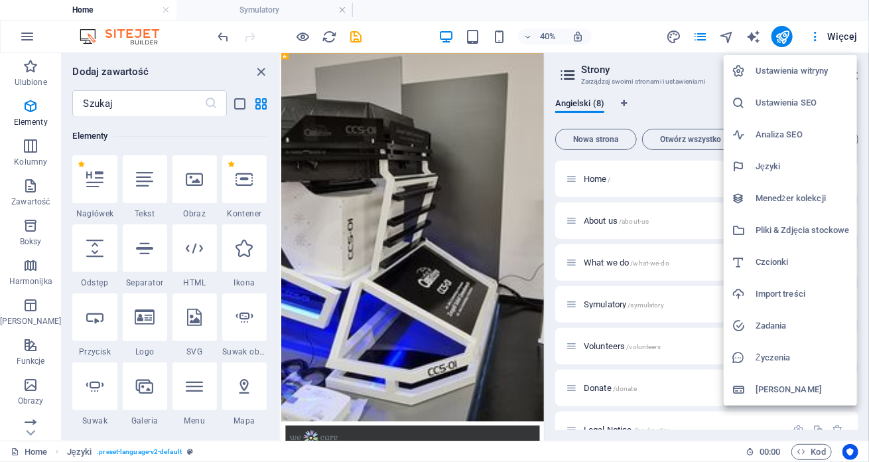
click at [791, 71] on h6 "Ustawienia witryny" at bounding box center [802, 71] width 94 height 16
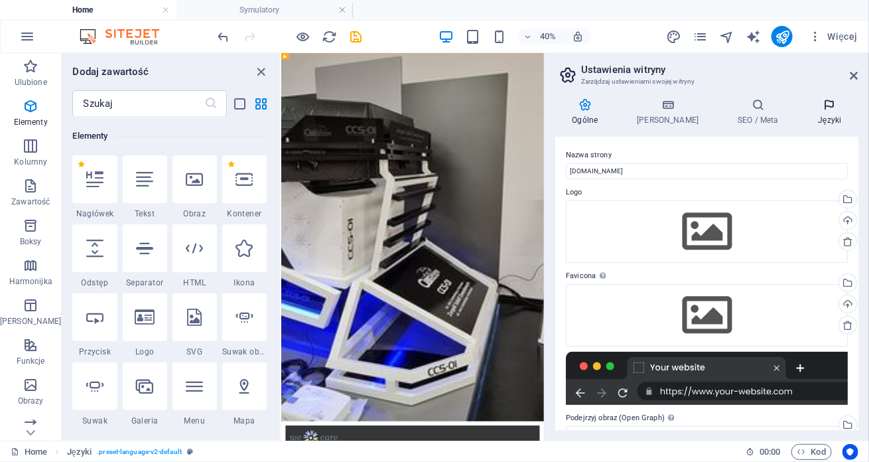
click at [813, 111] on h4 "Języki" at bounding box center [830, 112] width 58 height 28
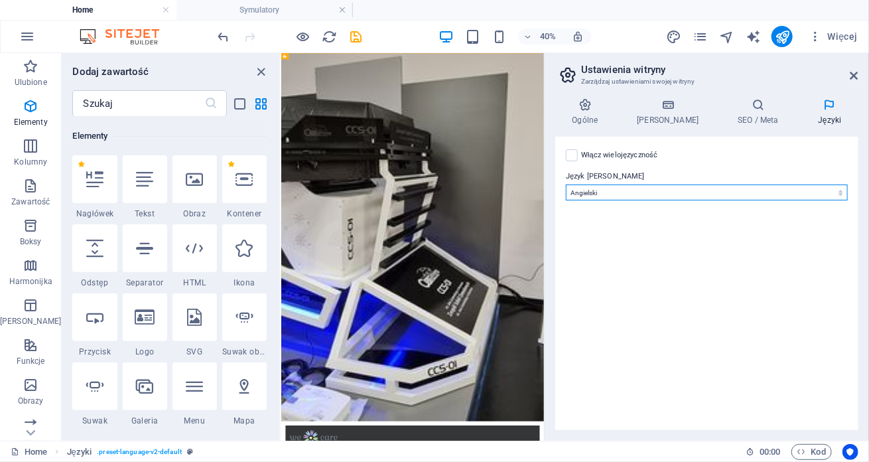
click at [623, 197] on select "Abkhazian Afar Afrikaans Akan Albanian Amharic Angielski Arabic Aragonese Armen…" at bounding box center [707, 192] width 282 height 16
click at [577, 153] on label at bounding box center [572, 155] width 12 height 12
click at [0, 0] on input "Włącz wielojęzyczność Aby wyłączyć wielojęzyczność, usuń wszystkie języki, aż p…" at bounding box center [0, 0] width 0 height 0
select select
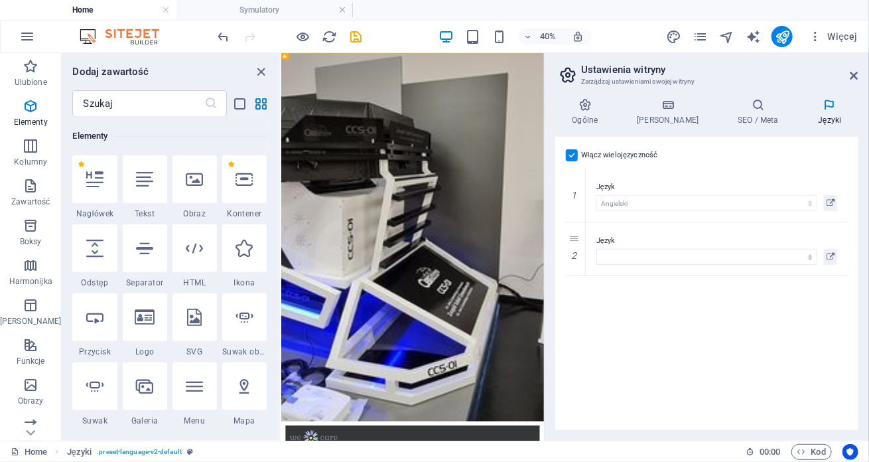
click at [576, 153] on label at bounding box center [572, 155] width 12 height 12
click at [0, 0] on input "Włącz wielojęzyczność Aby wyłączyć wielojęzyczność, usuń wszystkie języki, aż p…" at bounding box center [0, 0] width 0 height 0
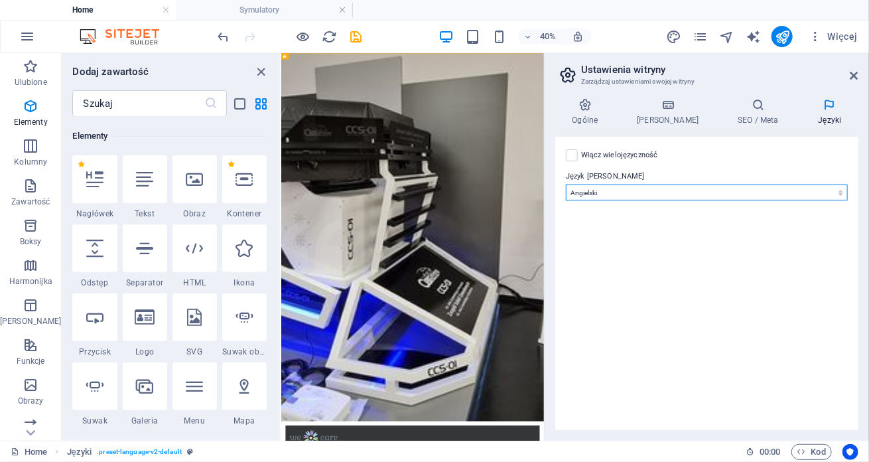
click at [647, 193] on select "Abkhazian Afar Afrikaans Akan Albanian Amharic Angielski Arabic Aragonese Armen…" at bounding box center [707, 192] width 282 height 16
select select "128"
click at [566, 184] on select "Abkhazian Afar Afrikaans Akan Albanian Amharic Angielski Arabic Aragonese Armen…" at bounding box center [707, 192] width 282 height 16
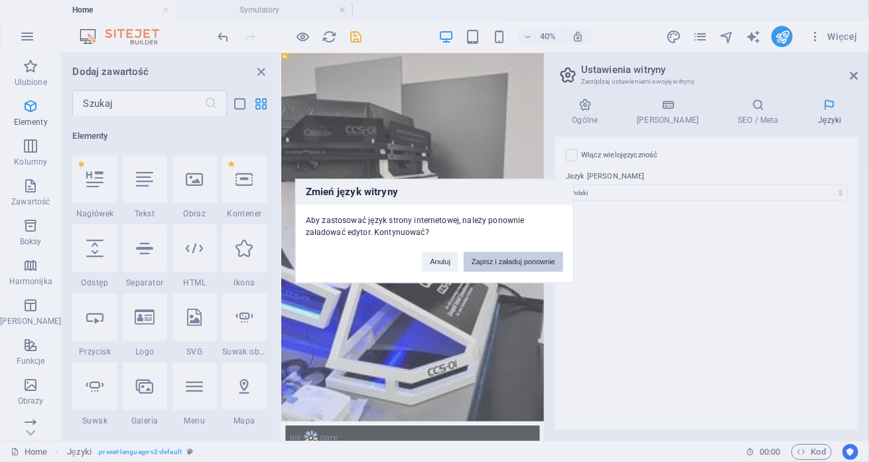
click at [525, 261] on button "Zapisz i załaduj ponownie" at bounding box center [513, 262] width 99 height 20
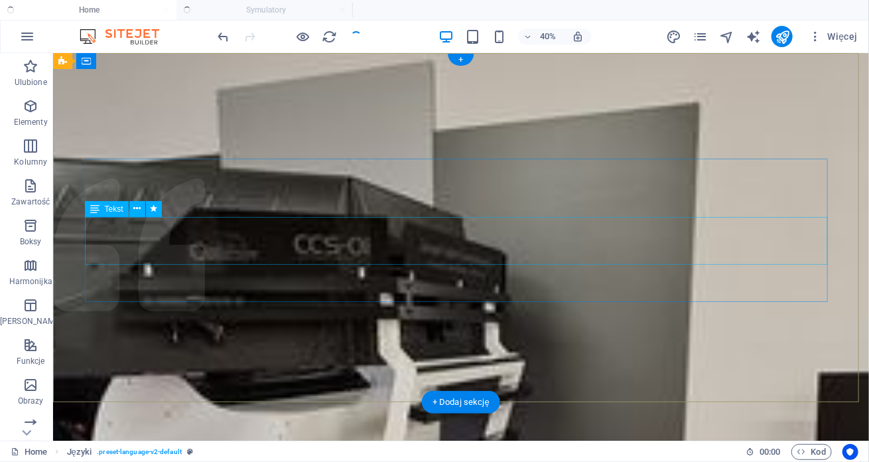
checkbox input "false"
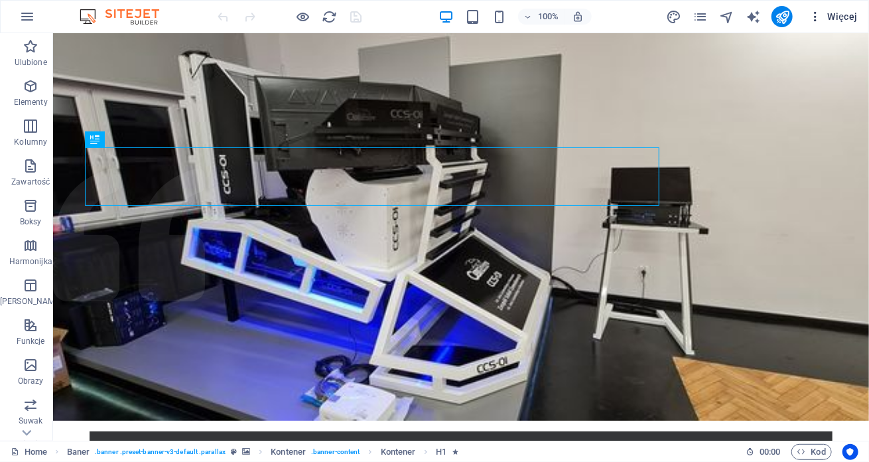
click at [834, 14] on span "Więcej" at bounding box center [832, 16] width 49 height 13
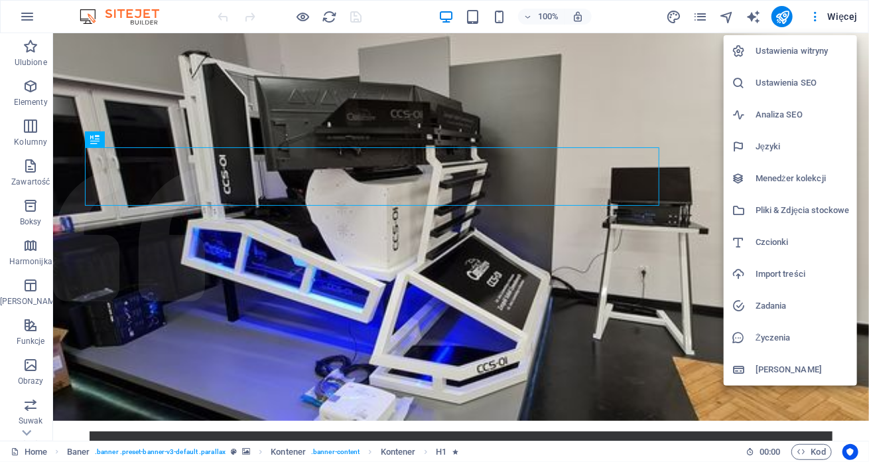
click at [775, 145] on h6 "Języki" at bounding box center [802, 147] width 94 height 16
select select "128"
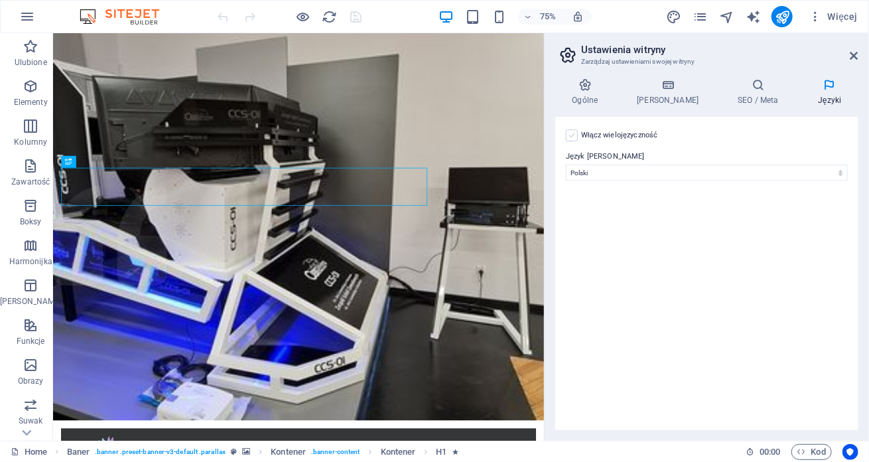
click at [566, 136] on label at bounding box center [572, 135] width 12 height 12
click at [0, 0] on input "Włącz wielojęzyczność Aby wyłączyć wielojęzyczność, usuń wszystkie języki, aż p…" at bounding box center [0, 0] width 0 height 0
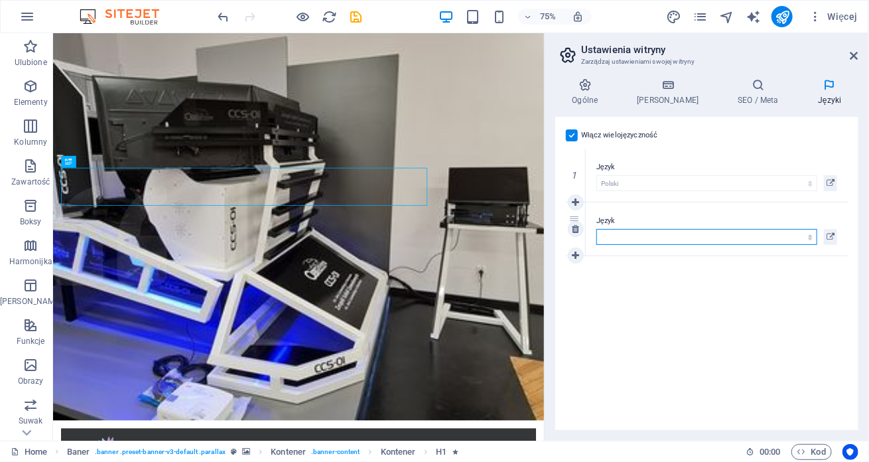
click at [629, 233] on select "Abkhazian Afar Afrikaans Akan Albanian Amharic Angielski Arabic Aragonese Armen…" at bounding box center [706, 237] width 221 height 16
select select "6"
click at [596, 229] on select "Abkhazian Afar Afrikaans Akan Albanian Amharic Angielski Arabic Aragonese Armen…" at bounding box center [706, 237] width 221 height 16
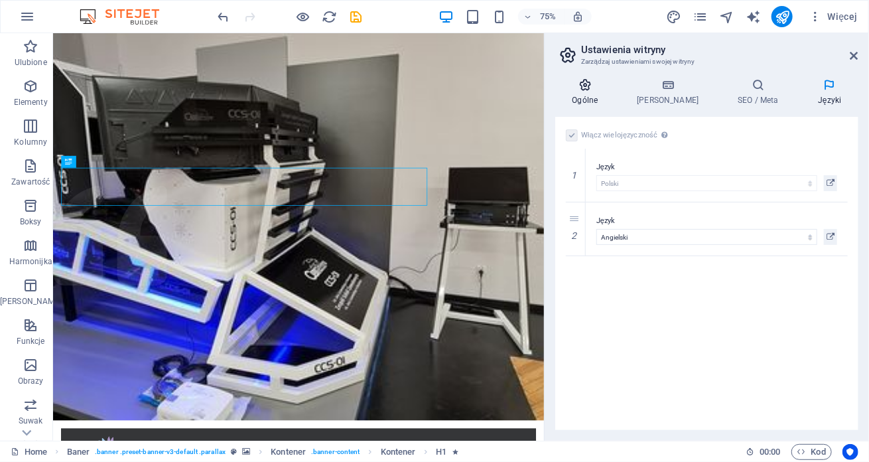
click at [590, 92] on h4 "Ogólne" at bounding box center [587, 92] width 65 height 28
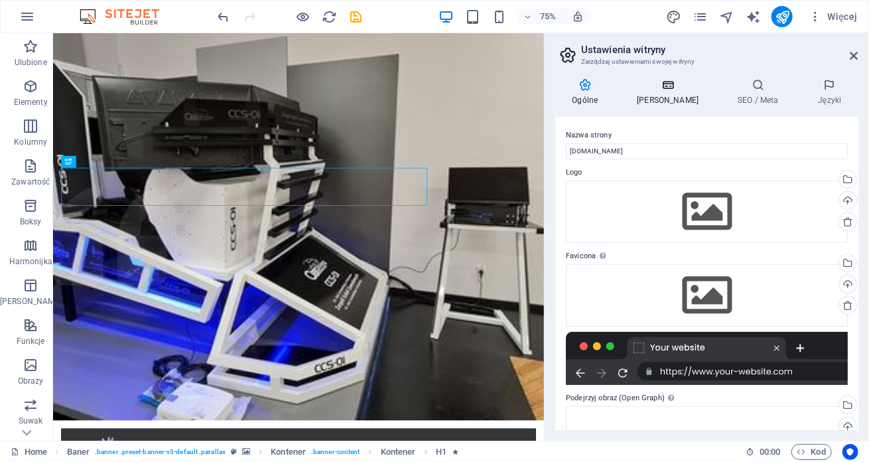
click at [665, 80] on icon at bounding box center [668, 84] width 96 height 13
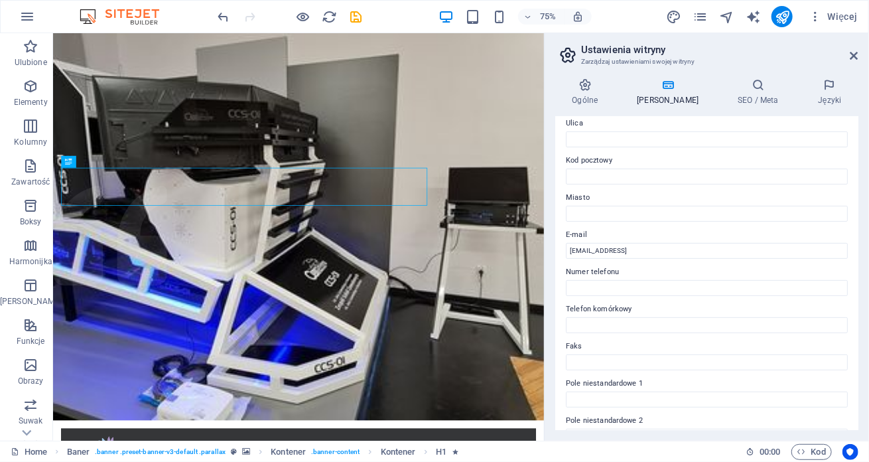
scroll to position [125, 0]
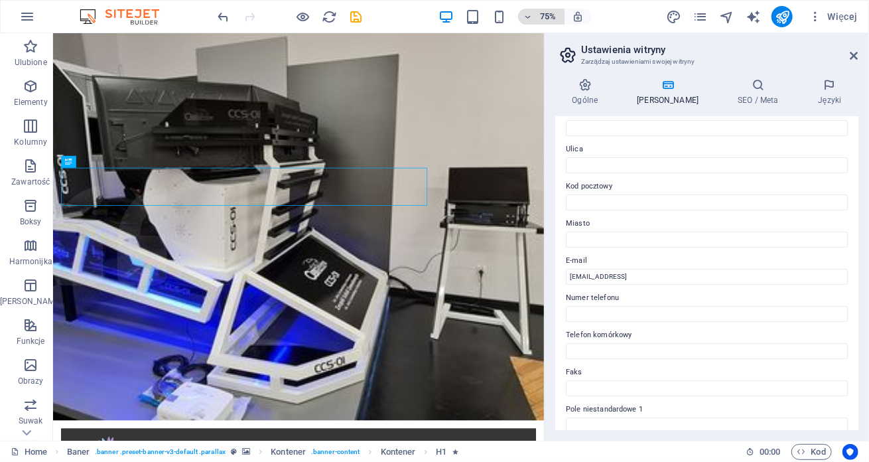
click at [527, 19] on icon "button" at bounding box center [527, 17] width 9 height 9
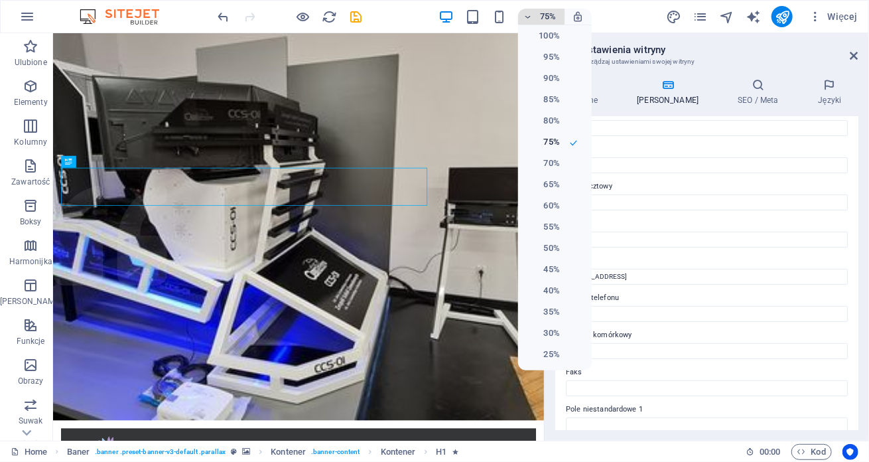
click at [527, 19] on div at bounding box center [434, 231] width 869 height 462
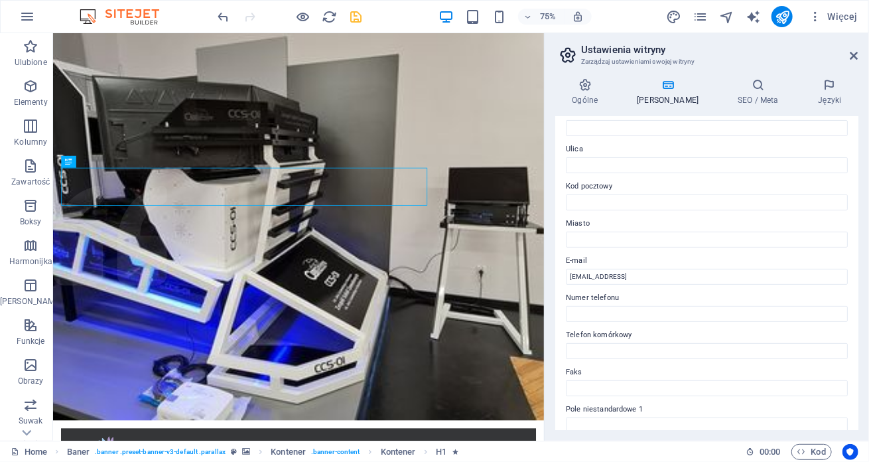
click at [354, 15] on icon "save" at bounding box center [356, 16] width 15 height 15
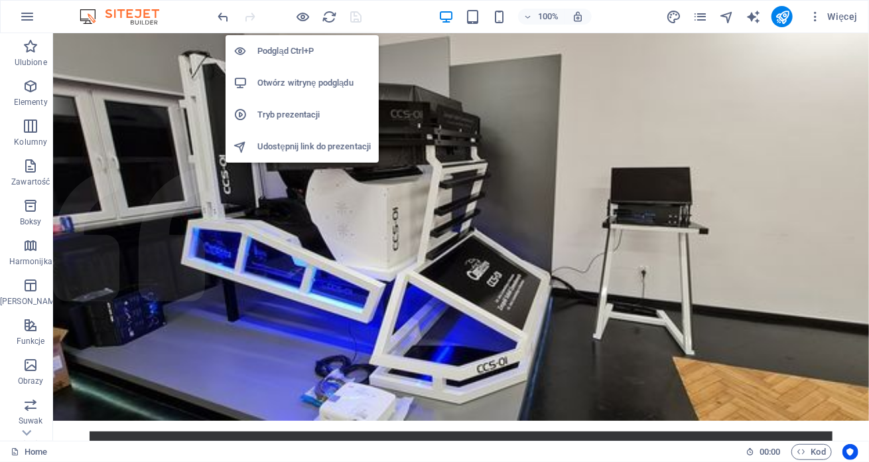
click at [306, 76] on h6 "Otwórz witrynę podglądu" at bounding box center [313, 83] width 113 height 16
